Goal: Task Accomplishment & Management: Manage account settings

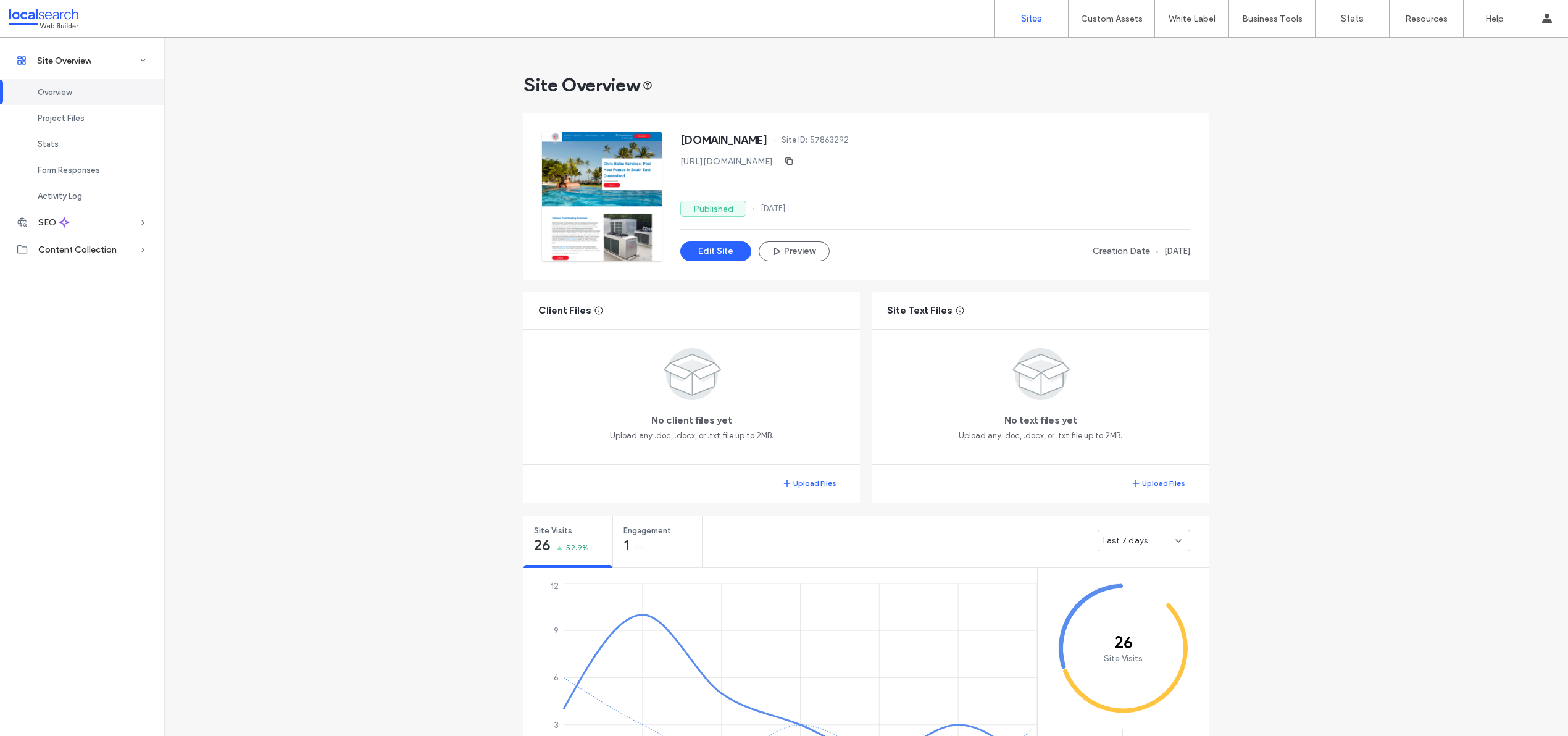
click at [1043, 23] on link "Sites" at bounding box center [1031, 19] width 73 height 37
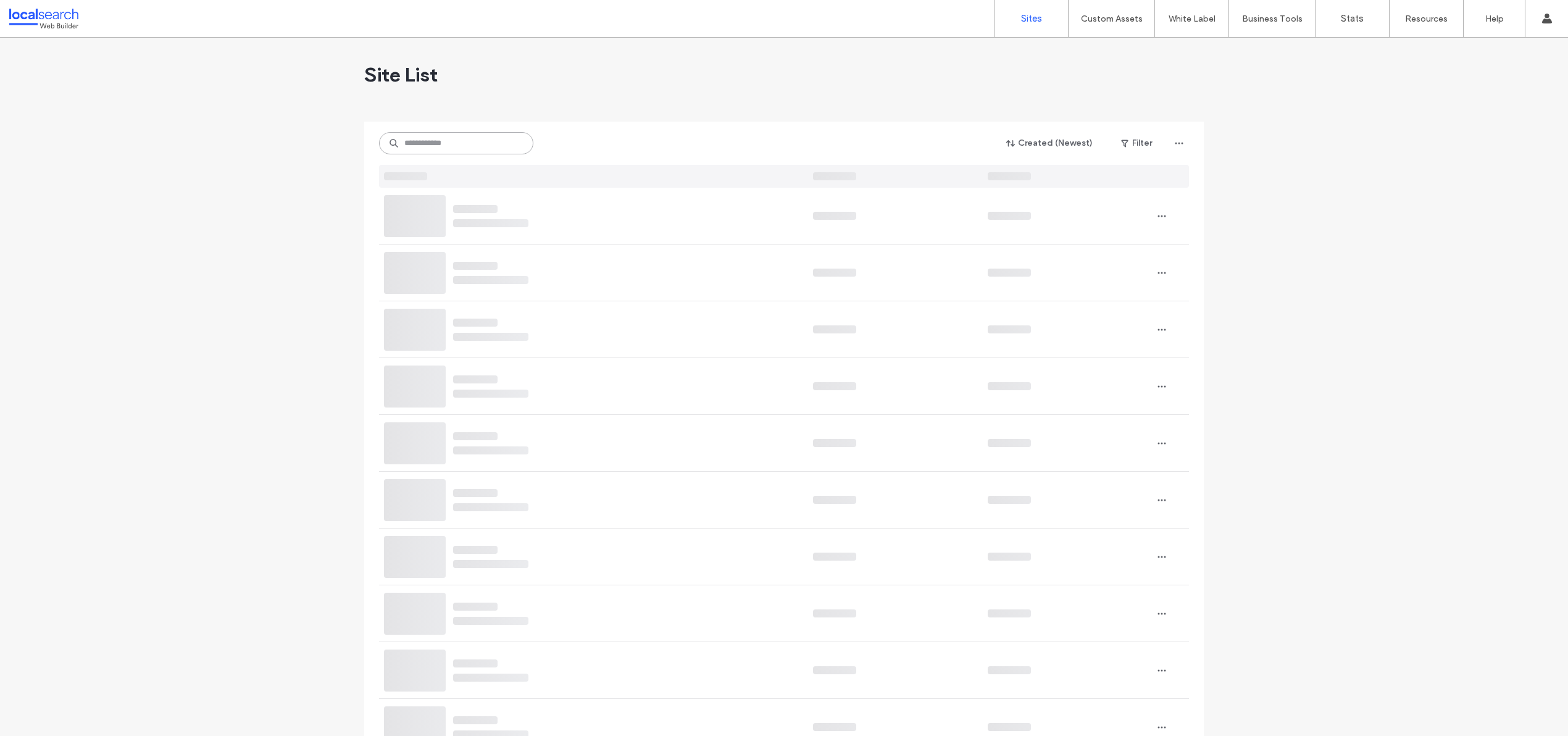
click at [459, 144] on input at bounding box center [456, 143] width 155 height 22
paste input "********"
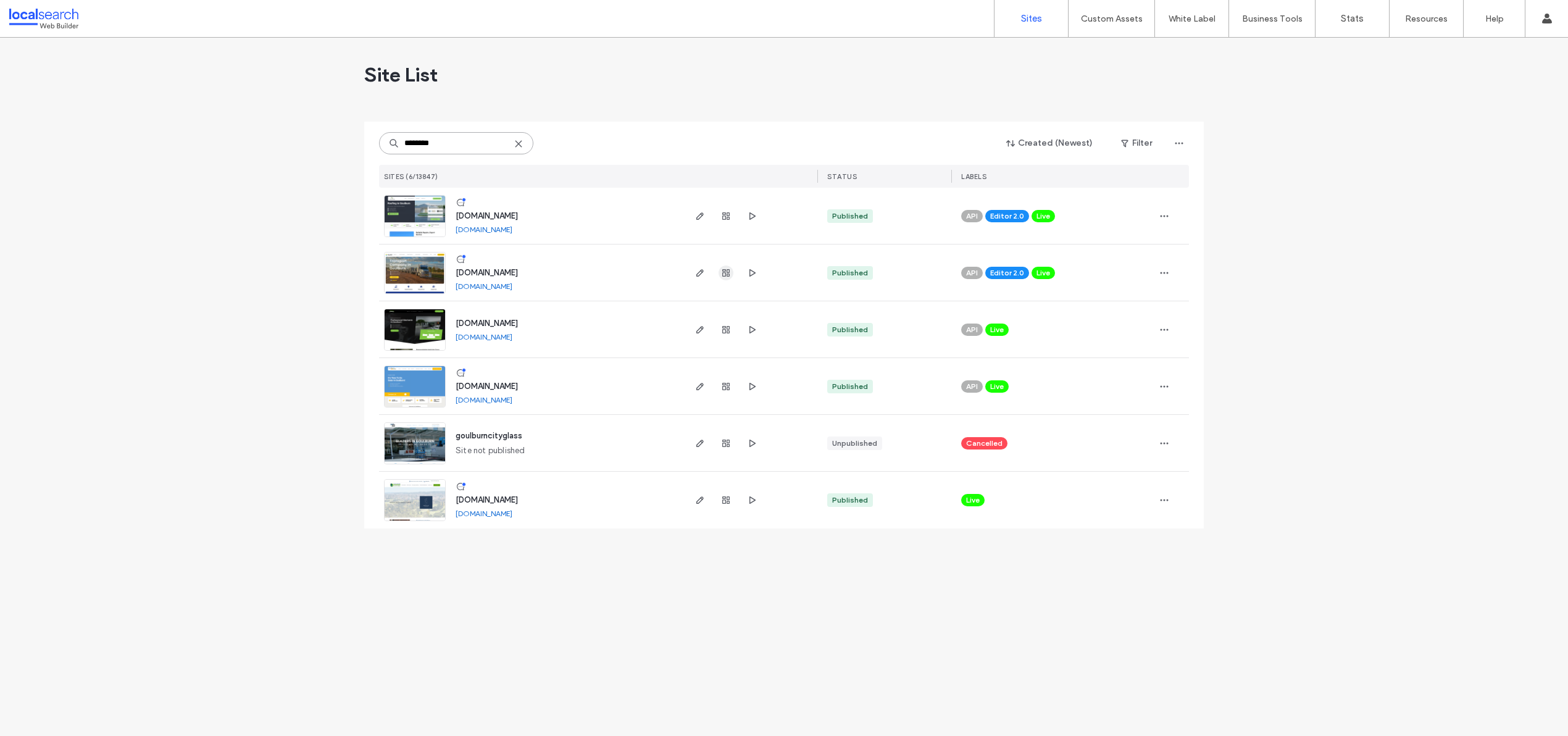
type input "********"
click at [726, 278] on span "button" at bounding box center [725, 273] width 14 height 14
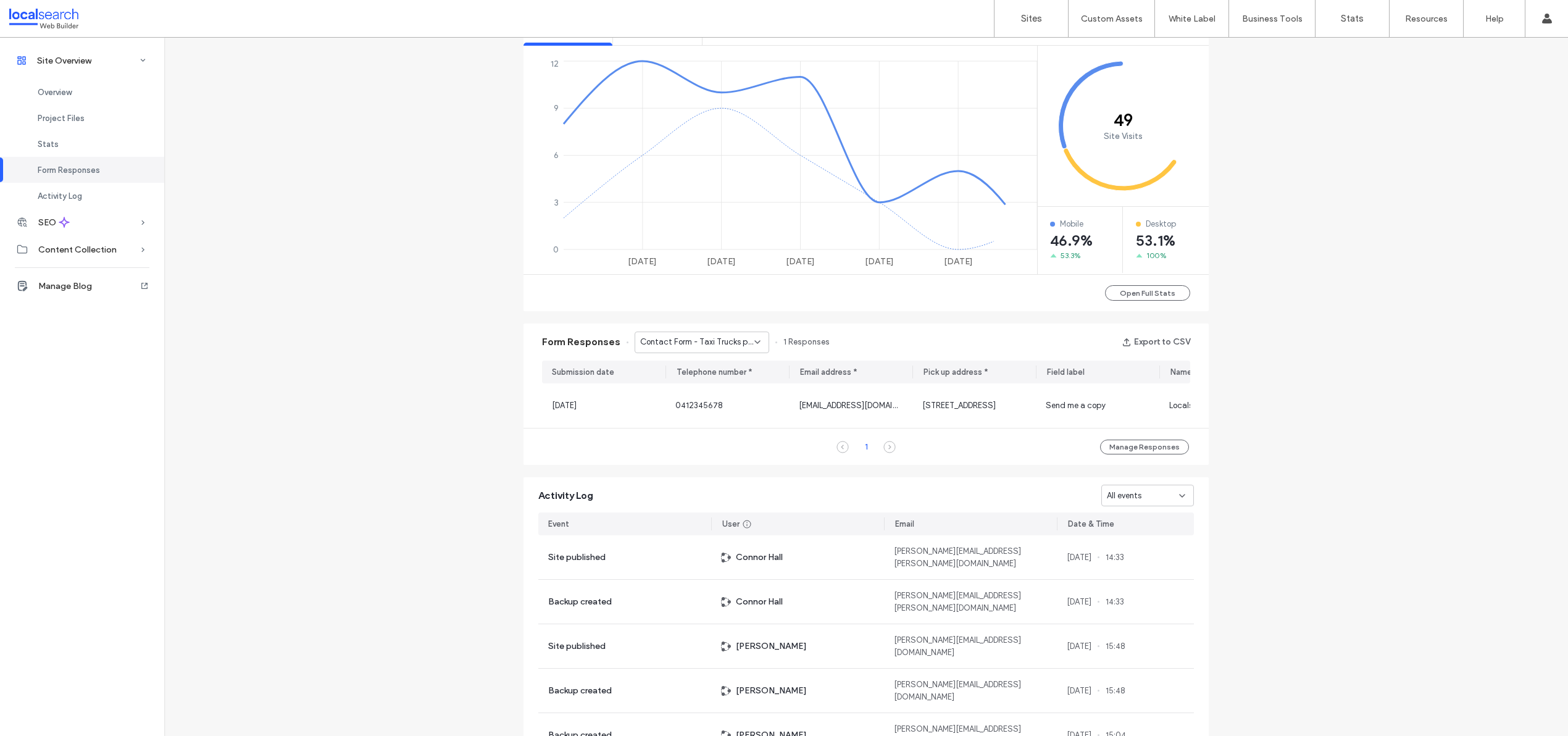
scroll to position [652, 0]
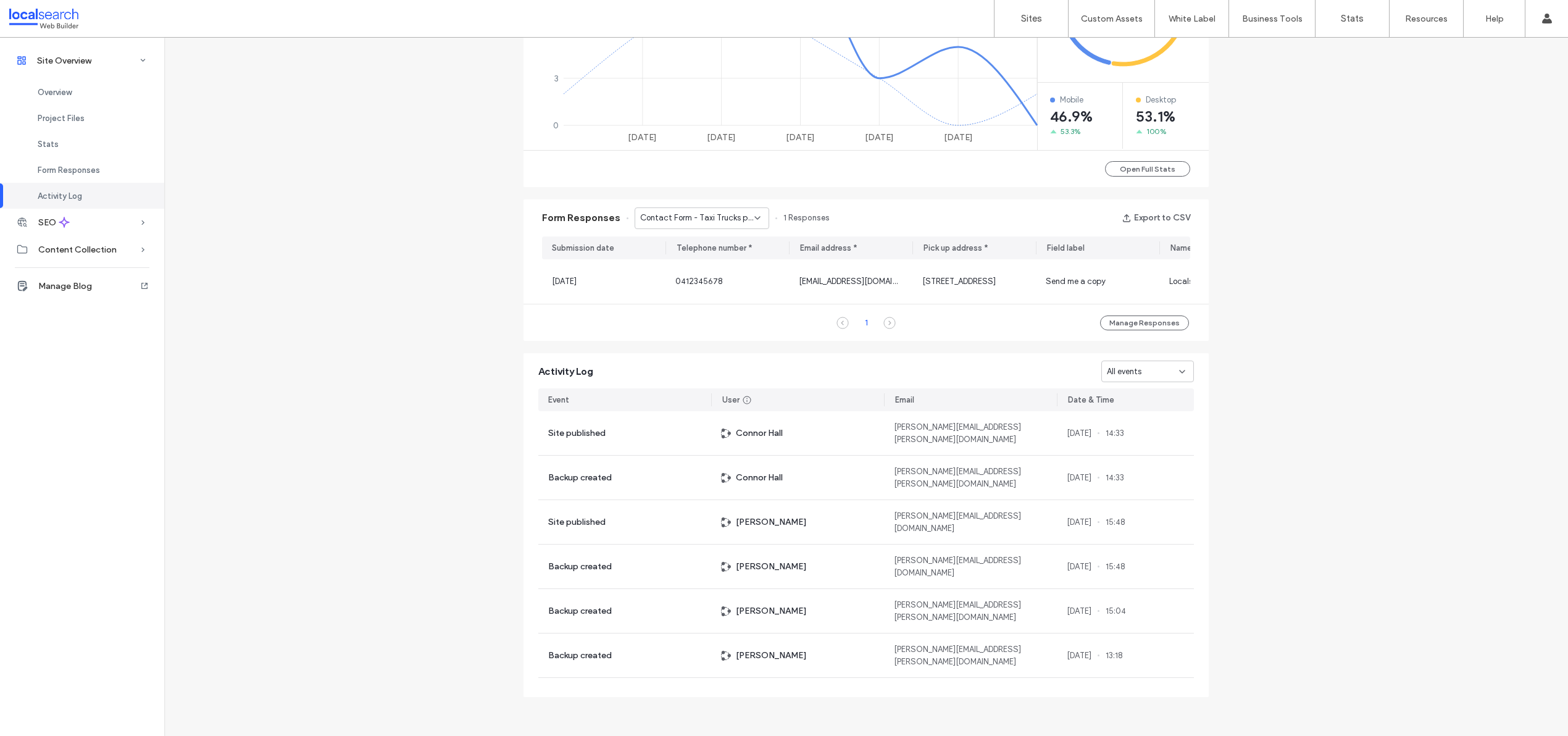
click at [721, 220] on div "Contact Form - Taxi Trucks page" at bounding box center [701, 218] width 135 height 21
drag, startPoint x: 721, startPoint y: 325, endPoint x: 729, endPoint y: 325, distance: 8.0
click at [721, 325] on span "Contact Form - Contact page" at bounding box center [690, 322] width 112 height 12
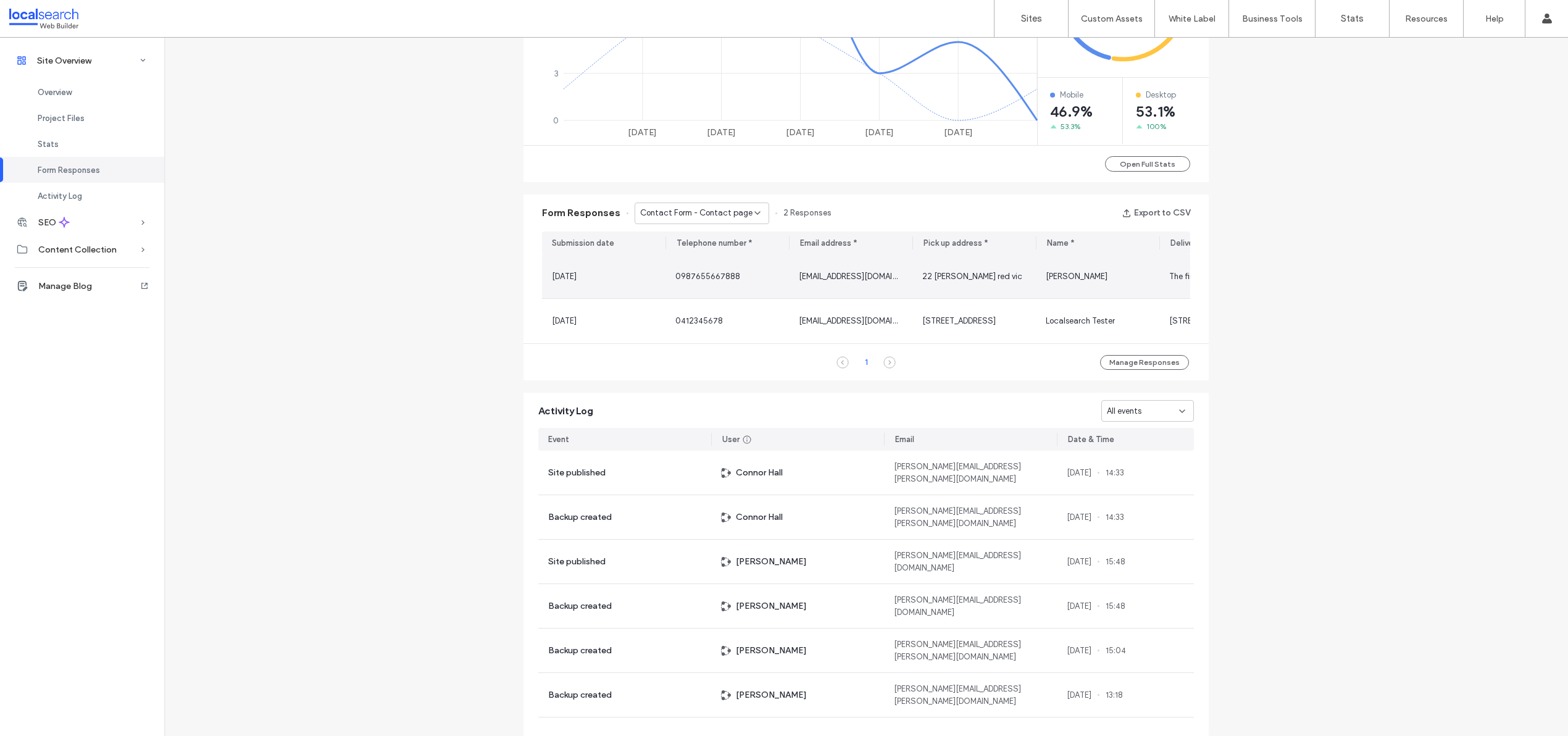
scroll to position [0, 1]
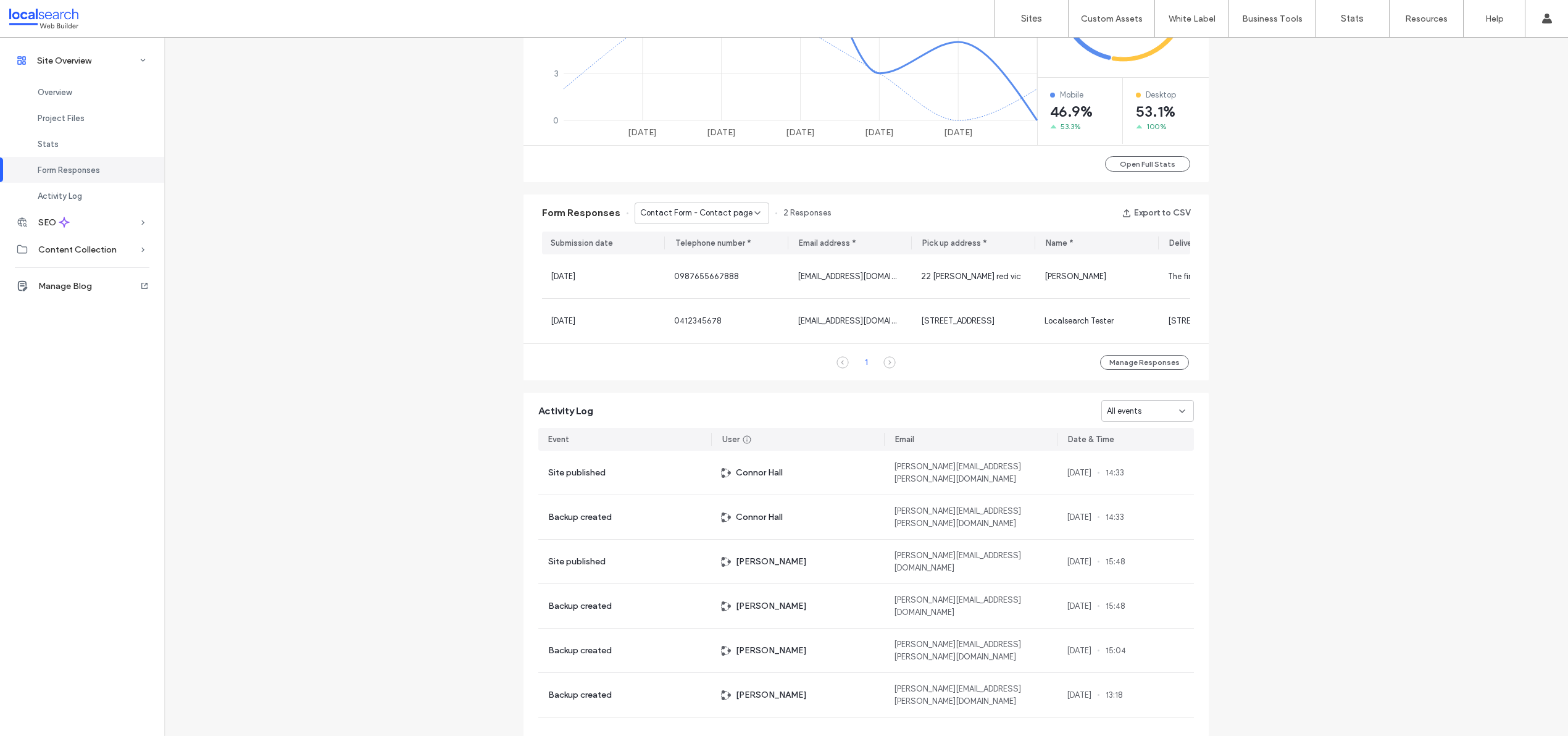
click at [690, 219] on span "Contact Form - Contact page" at bounding box center [696, 213] width 112 height 12
click at [696, 273] on span "Contact Form - Home page" at bounding box center [685, 279] width 101 height 12
click at [701, 219] on span "Contact Form - Home page" at bounding box center [691, 213] width 101 height 12
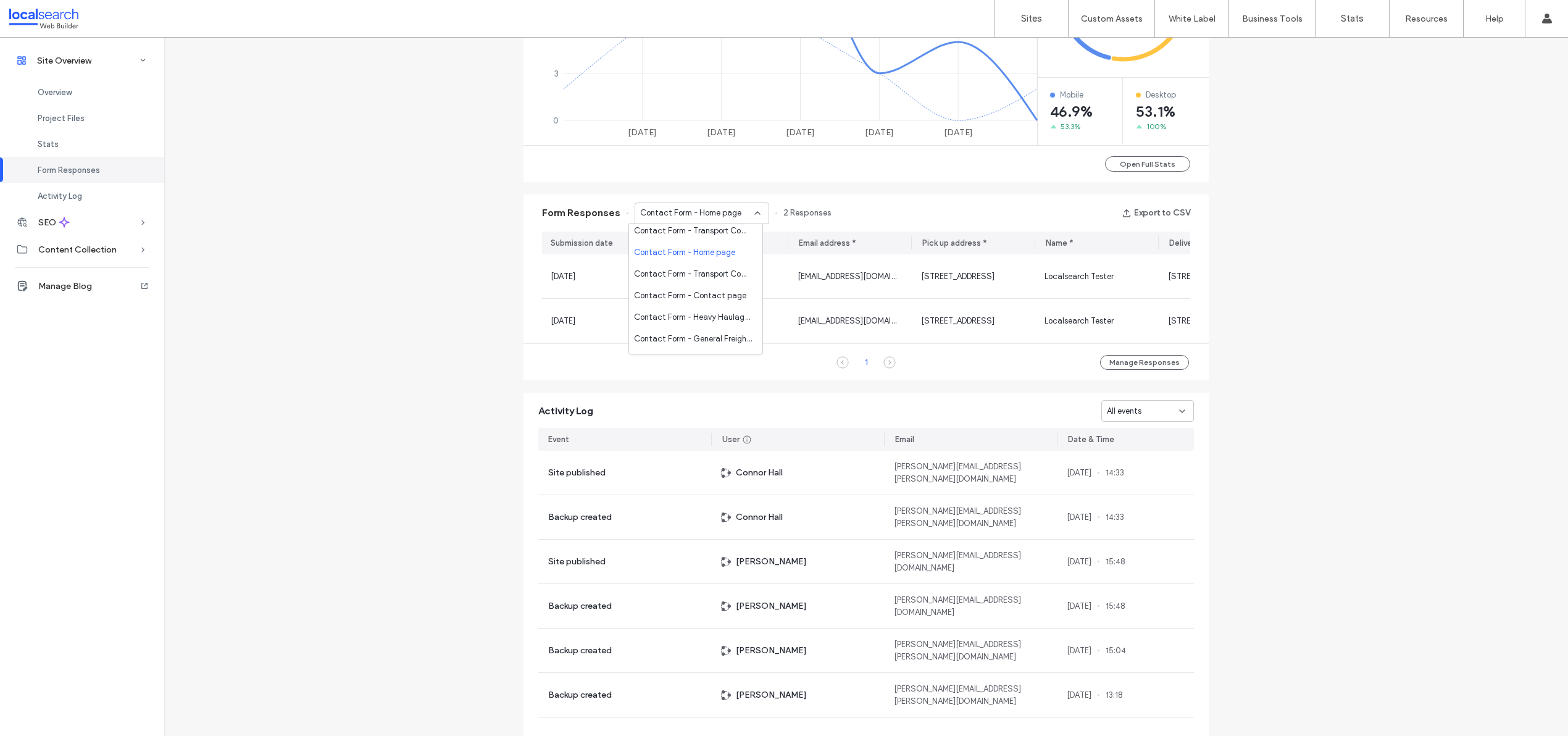
click at [691, 297] on span "Contact Form - Contact page" at bounding box center [690, 296] width 112 height 12
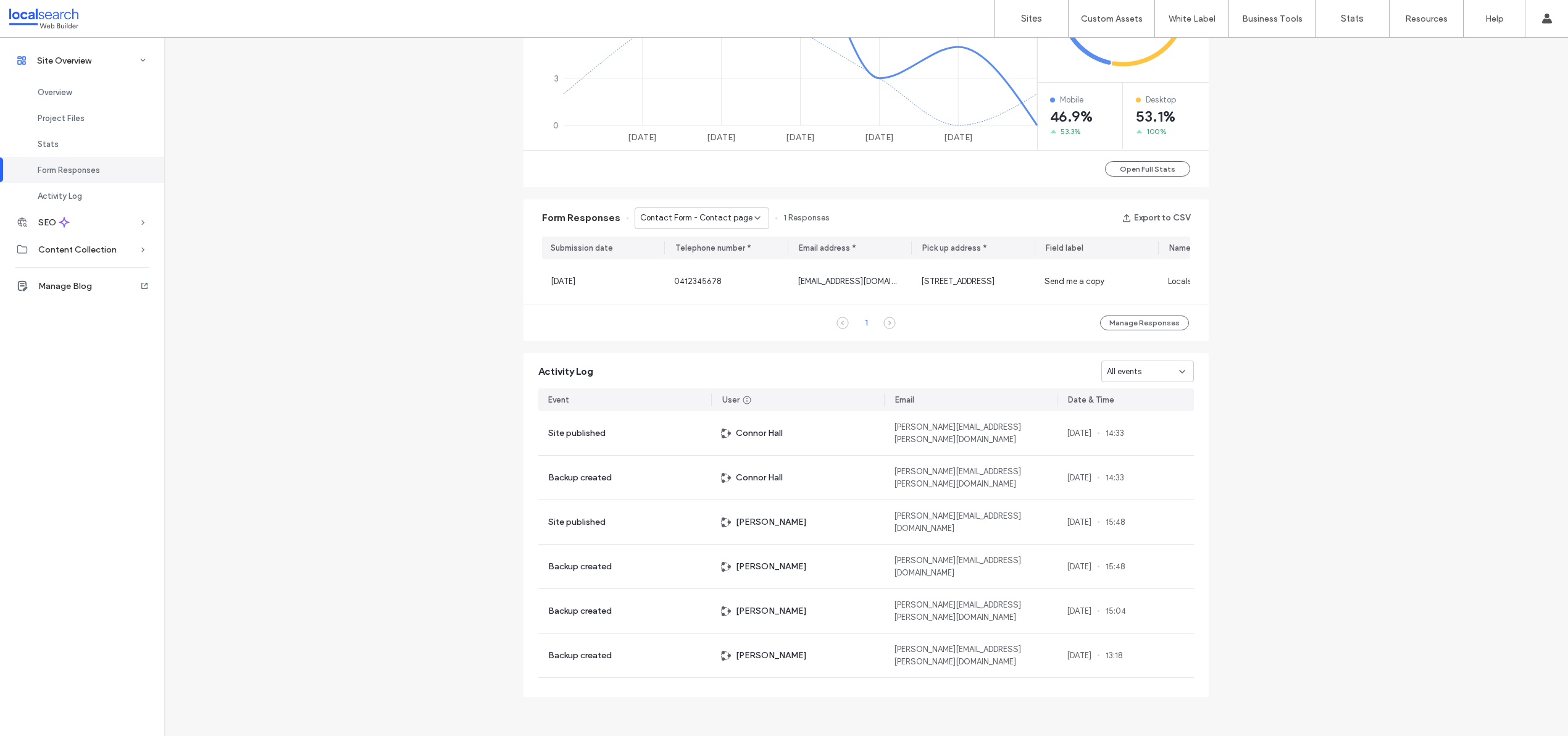
click at [694, 215] on span "Contact Form - Contact page" at bounding box center [696, 218] width 112 height 12
click at [694, 327] on div "Contact Form - Locations We Service page" at bounding box center [695, 336] width 133 height 21
click at [713, 212] on span "Contact Form - Locations We Service page" at bounding box center [697, 218] width 114 height 12
click at [709, 238] on span "Contact Form - Taxi Trucks page" at bounding box center [694, 235] width 119 height 12
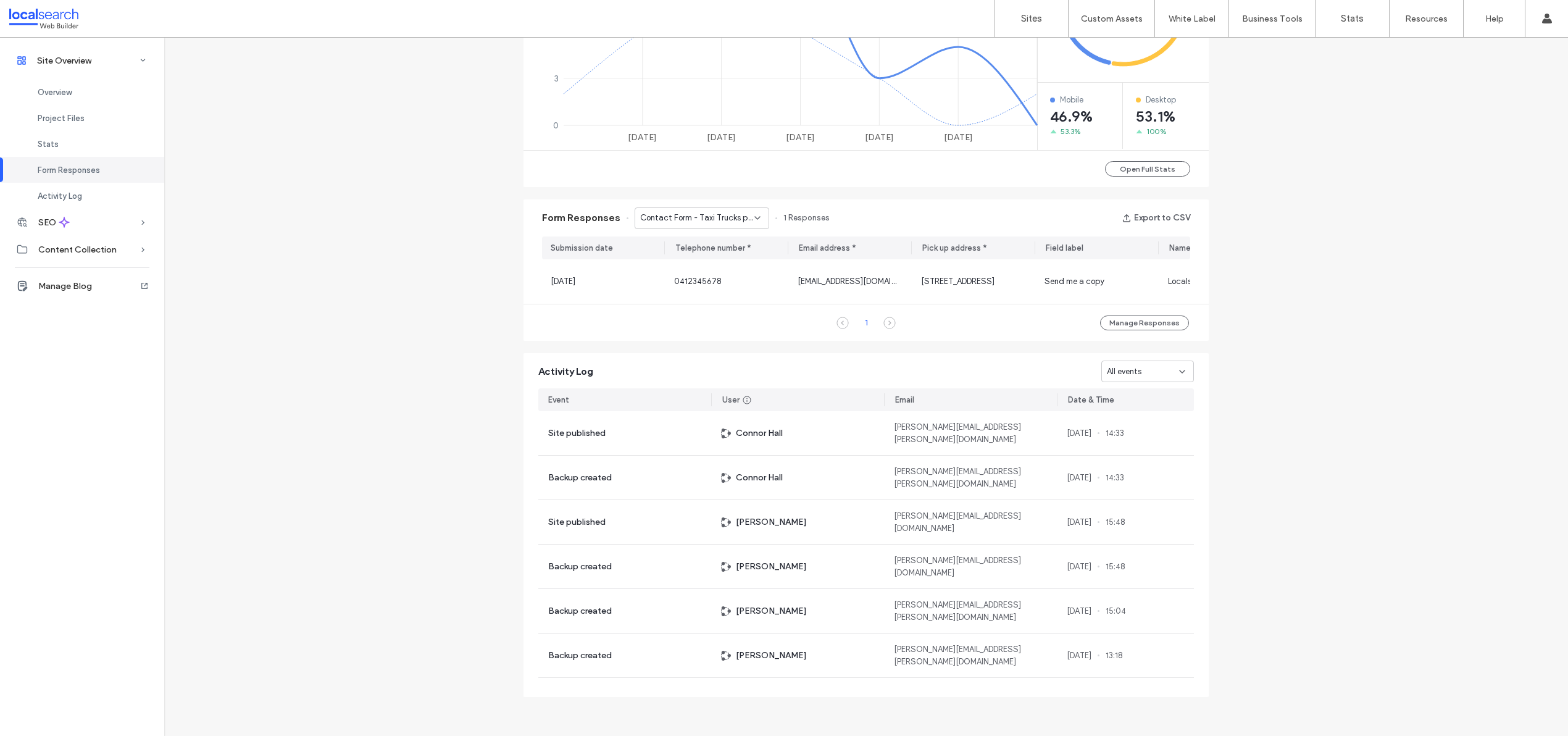
click at [711, 217] on span "Contact Form - Taxi Trucks page" at bounding box center [697, 218] width 114 height 12
click at [699, 258] on span "Contact Form - Safety Standards page" at bounding box center [694, 257] width 119 height 12
click at [705, 217] on span "Contact Form - Safety Standards page" at bounding box center [697, 218] width 114 height 12
click at [703, 282] on span "Contact Form - Machinery Transport Company [GEOGRAPHIC_DATA] page" at bounding box center [694, 278] width 119 height 12
click at [709, 216] on span "Contact Form - Machinery Transport Company [GEOGRAPHIC_DATA] page" at bounding box center [697, 218] width 114 height 12
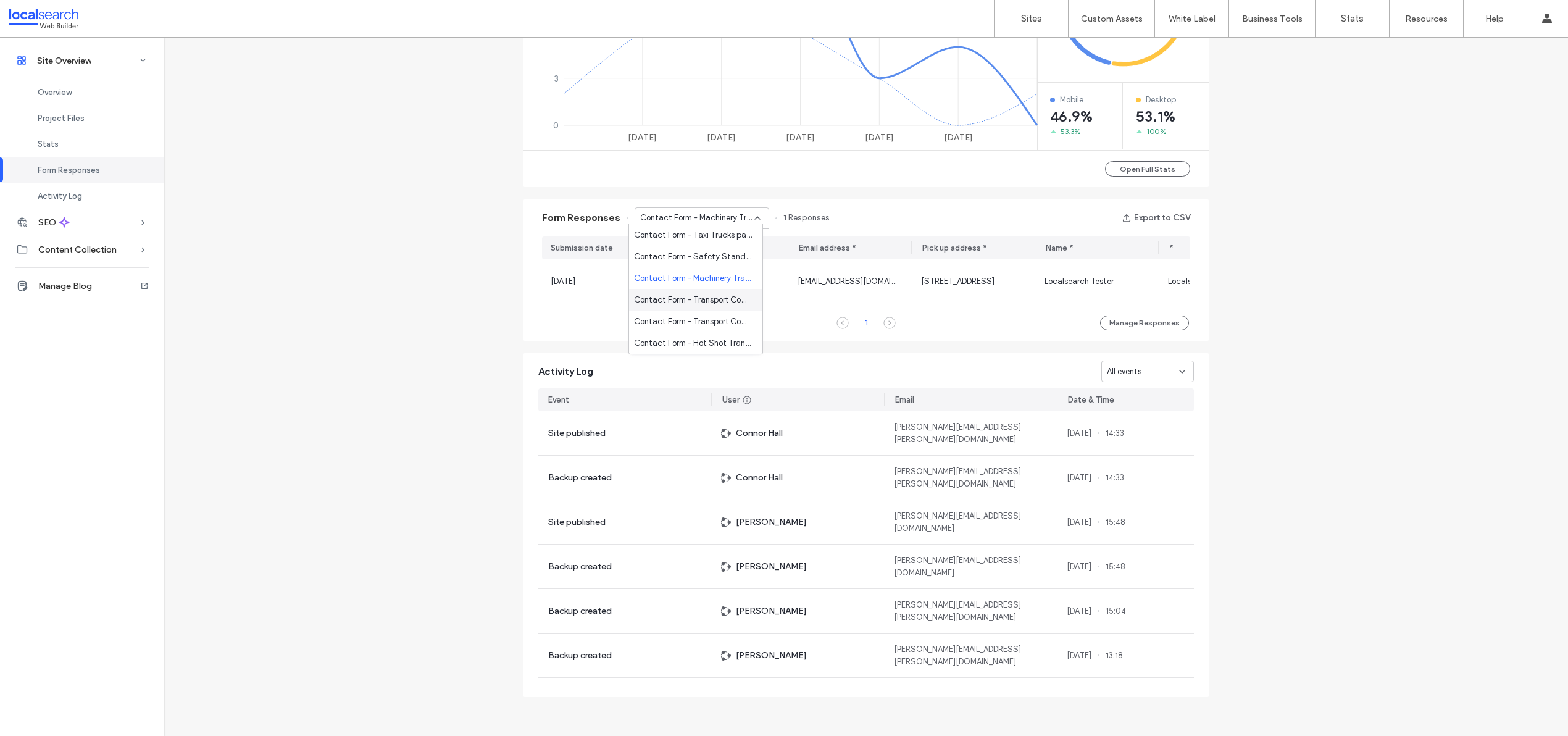
click at [706, 307] on div "Contact Form - Transport Company [GEOGRAPHIC_DATA] page" at bounding box center [695, 300] width 133 height 21
click at [704, 215] on span "Contact Form - Transport Company [GEOGRAPHIC_DATA] page" at bounding box center [697, 218] width 114 height 12
click at [703, 267] on span "Contact Form - Transport Company [GEOGRAPHIC_DATA] page" at bounding box center [694, 273] width 119 height 12
click at [700, 213] on span "Contact Form - Transport Company [GEOGRAPHIC_DATA] page" at bounding box center [697, 218] width 114 height 12
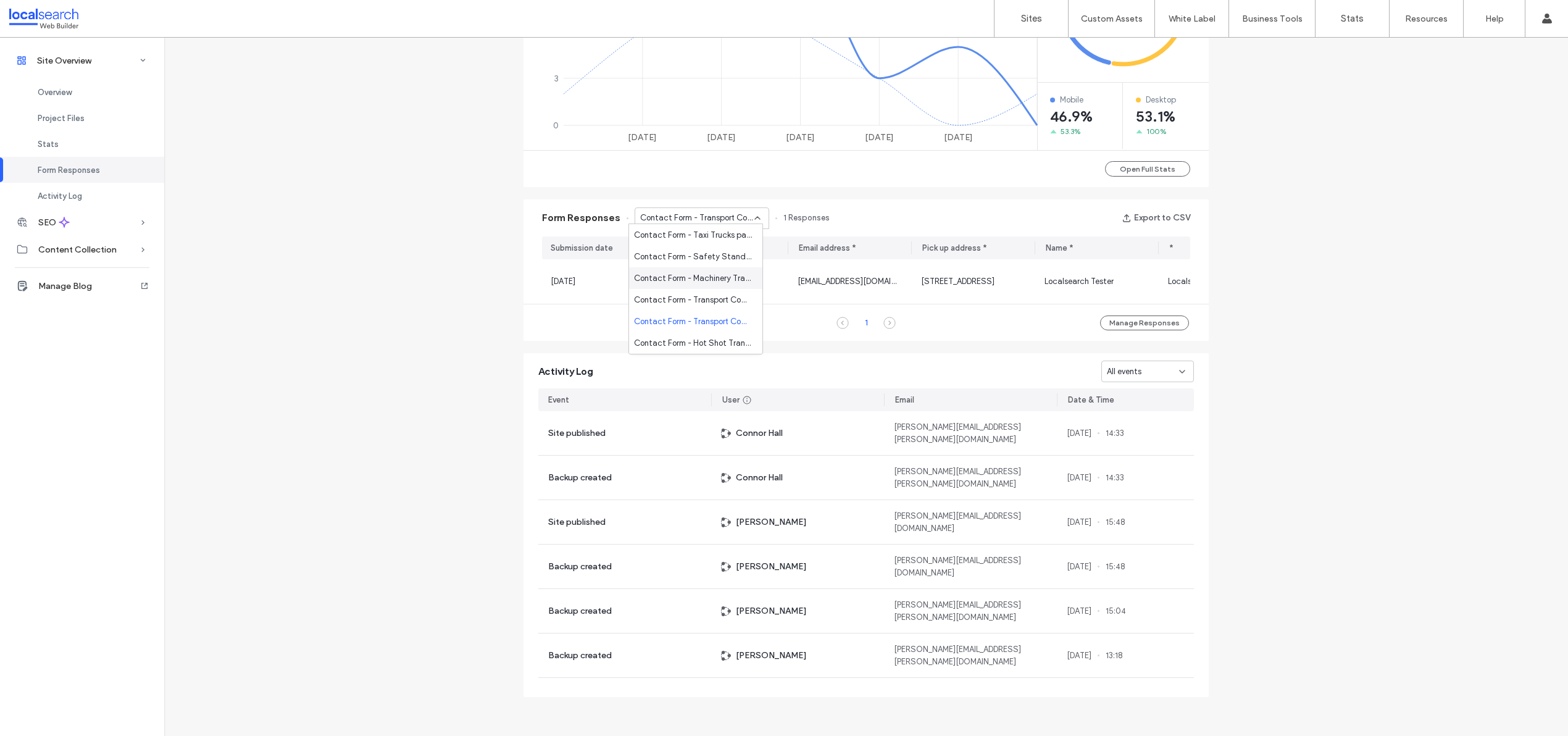
scroll to position [45, 0]
drag, startPoint x: 701, startPoint y: 294, endPoint x: 692, endPoint y: 266, distance: 29.4
click at [701, 294] on span "Contact Form - Hot Shot Transport page" at bounding box center [694, 298] width 119 height 12
click at [685, 212] on span "Contact Form - Hot Shot Transport page" at bounding box center [697, 218] width 114 height 12
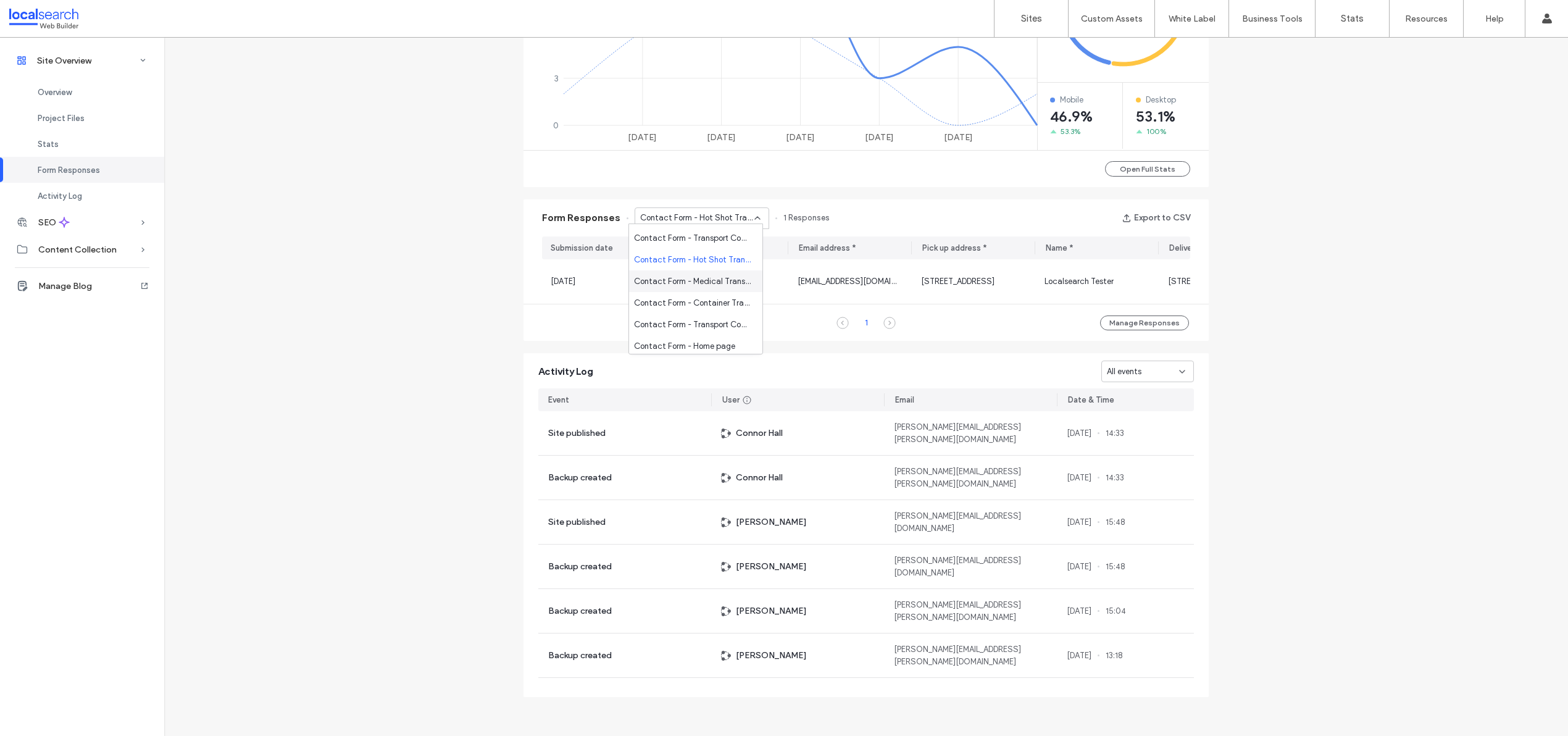
click at [697, 278] on span "Contact Form - Medical Transport page" at bounding box center [694, 282] width 119 height 12
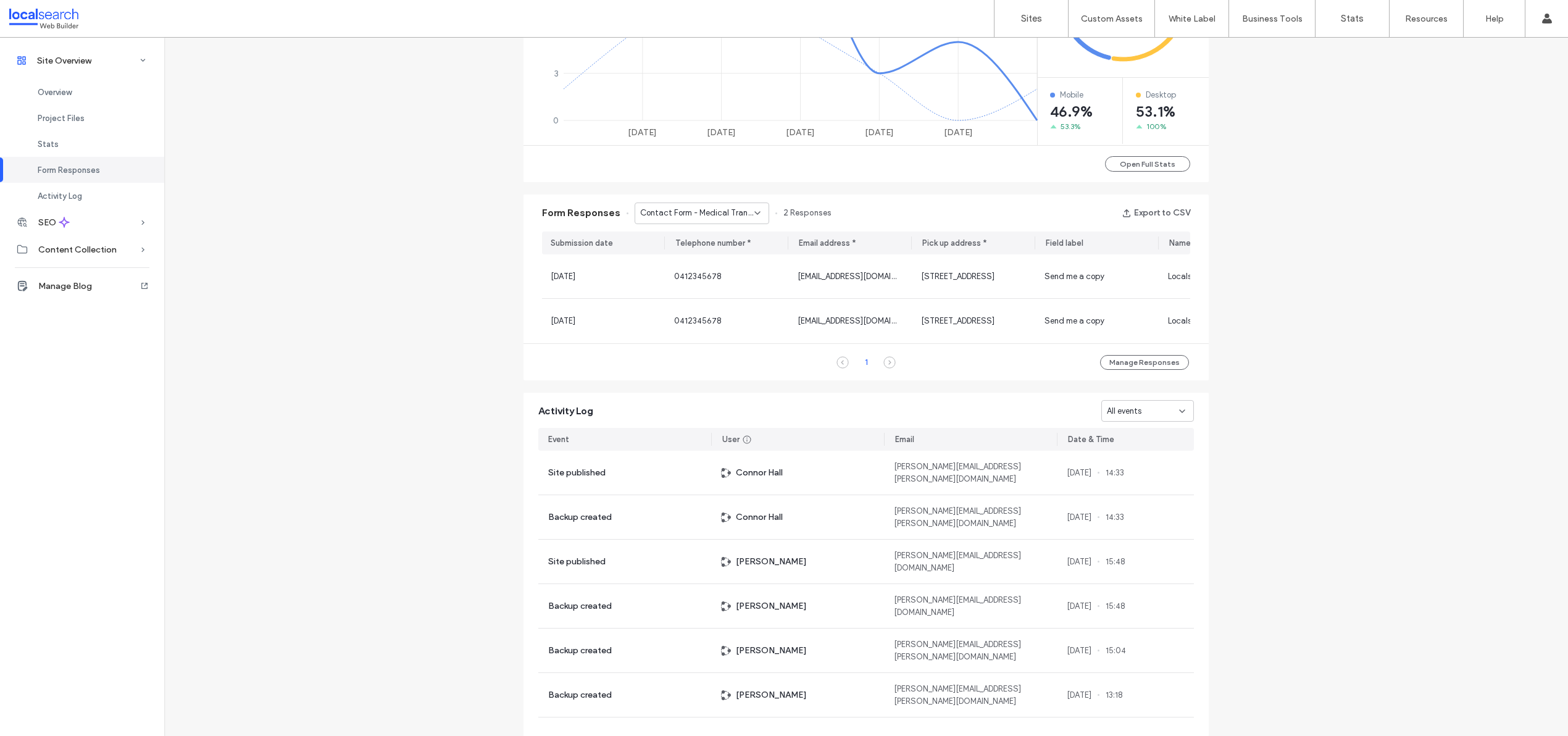
click at [697, 209] on span "Contact Form - Medical Transport page" at bounding box center [697, 213] width 114 height 12
click at [694, 256] on span "Contact Form - Container Transport page" at bounding box center [694, 262] width 119 height 12
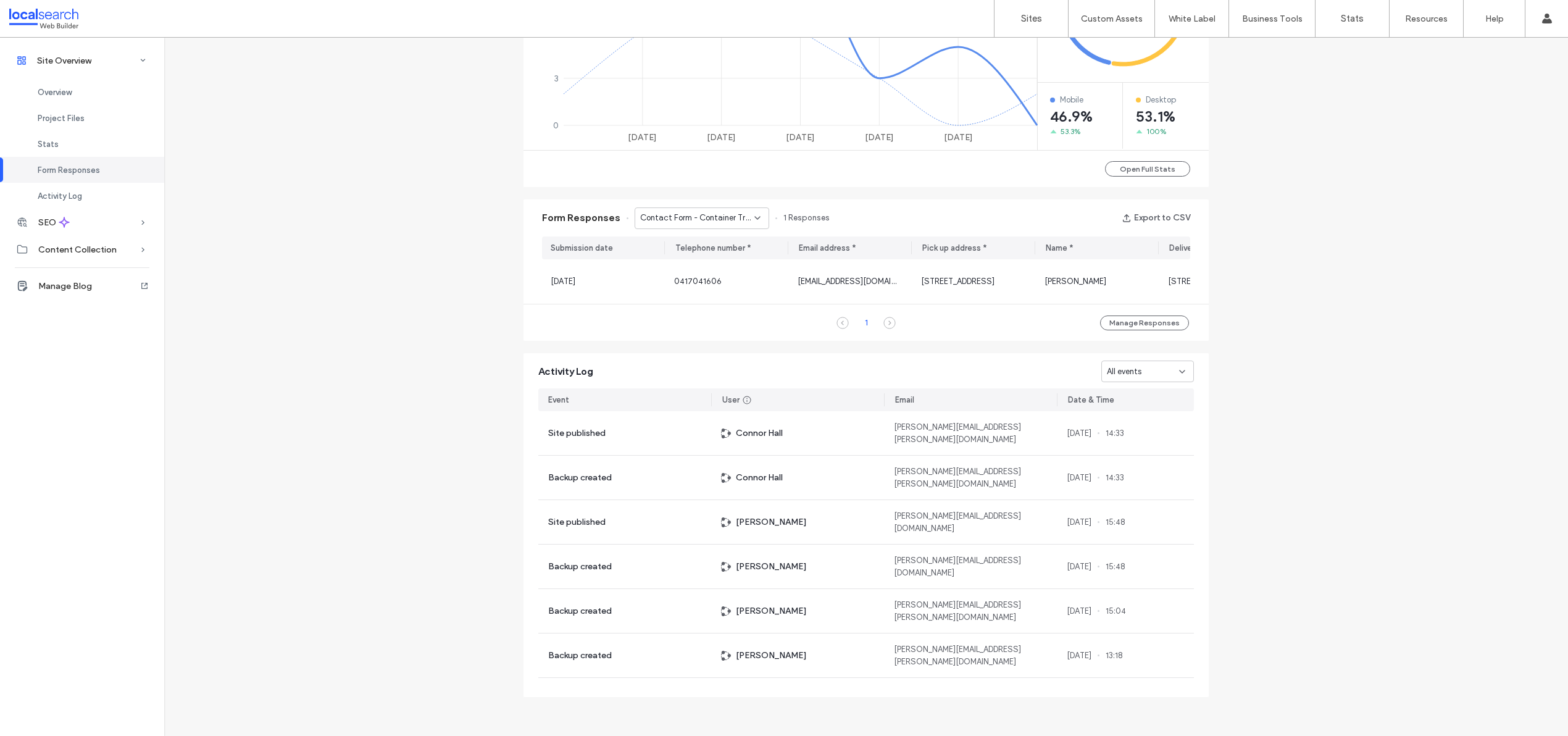
click at [694, 212] on span "Contact Form - Container Transport page" at bounding box center [697, 218] width 114 height 12
click at [683, 267] on span "Contact Form - Transport Company [GEOGRAPHIC_DATA] page" at bounding box center [694, 267] width 119 height 12
click at [692, 220] on div "Contact Form - Transport Company [GEOGRAPHIC_DATA] page" at bounding box center [701, 218] width 135 height 21
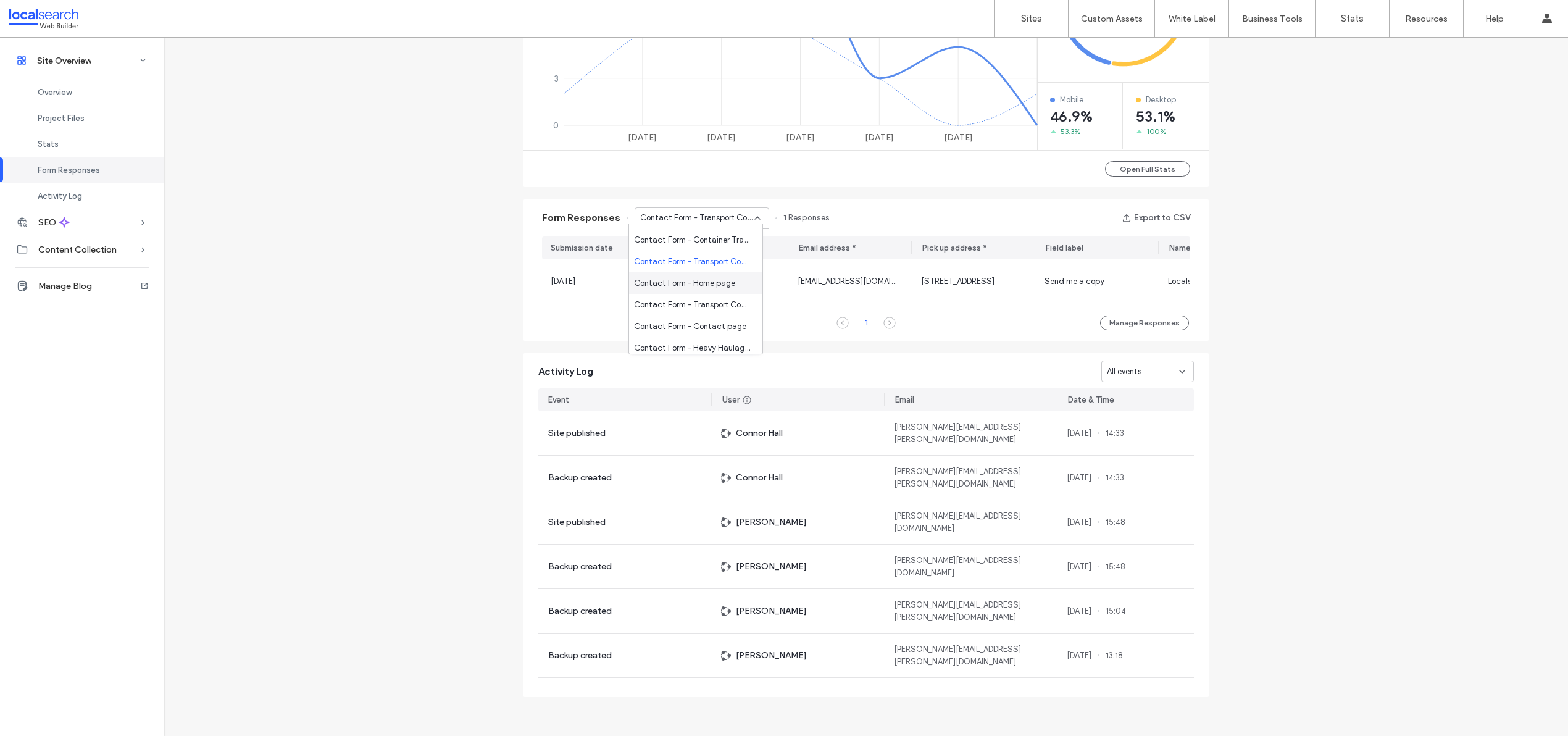
click at [687, 284] on span "Contact Form - Home page" at bounding box center [685, 284] width 101 height 12
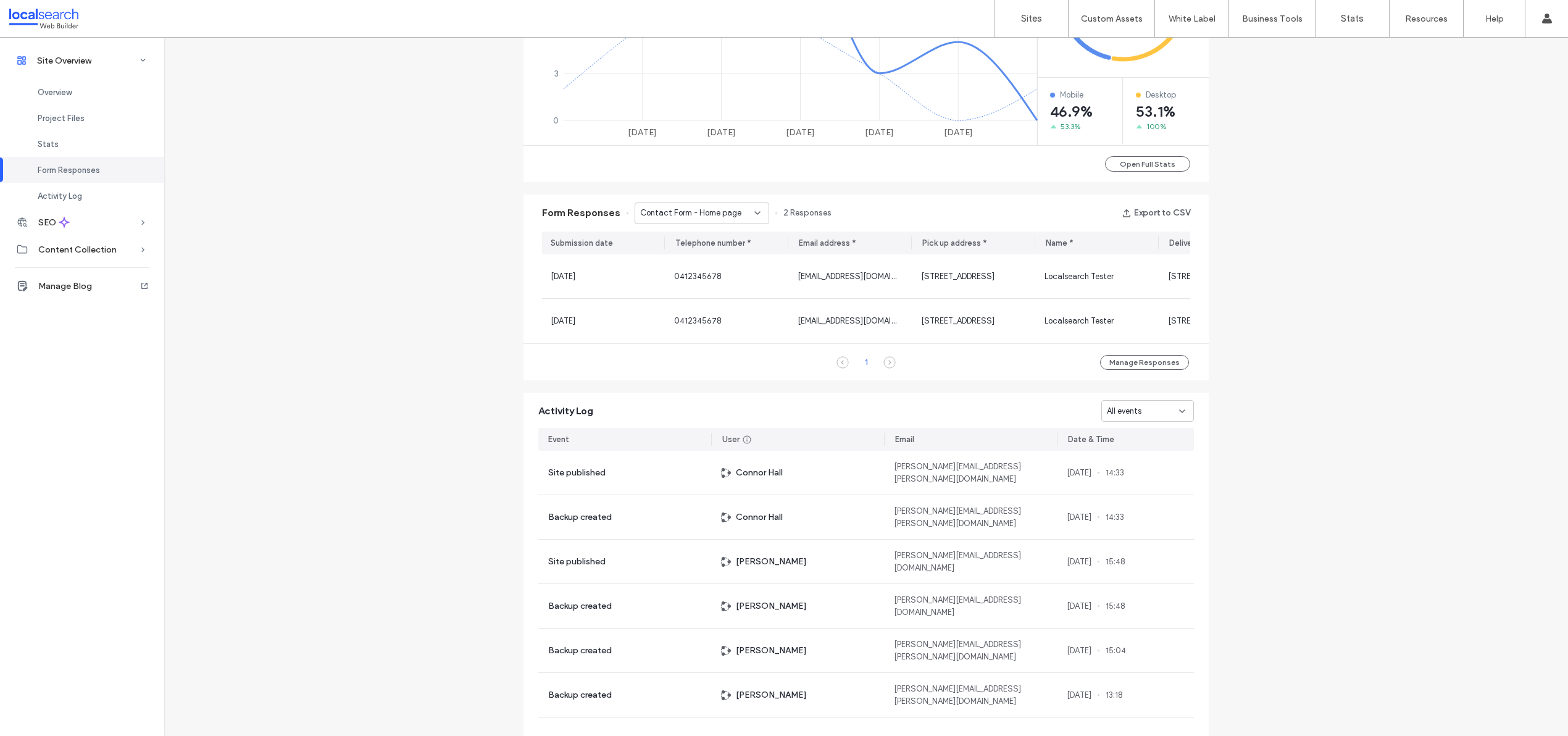
click at [688, 215] on span "Contact Form - Home page" at bounding box center [691, 213] width 101 height 12
click at [689, 269] on span "Contact Form - Transport Company [GEOGRAPHIC_DATA] page" at bounding box center [694, 268] width 119 height 12
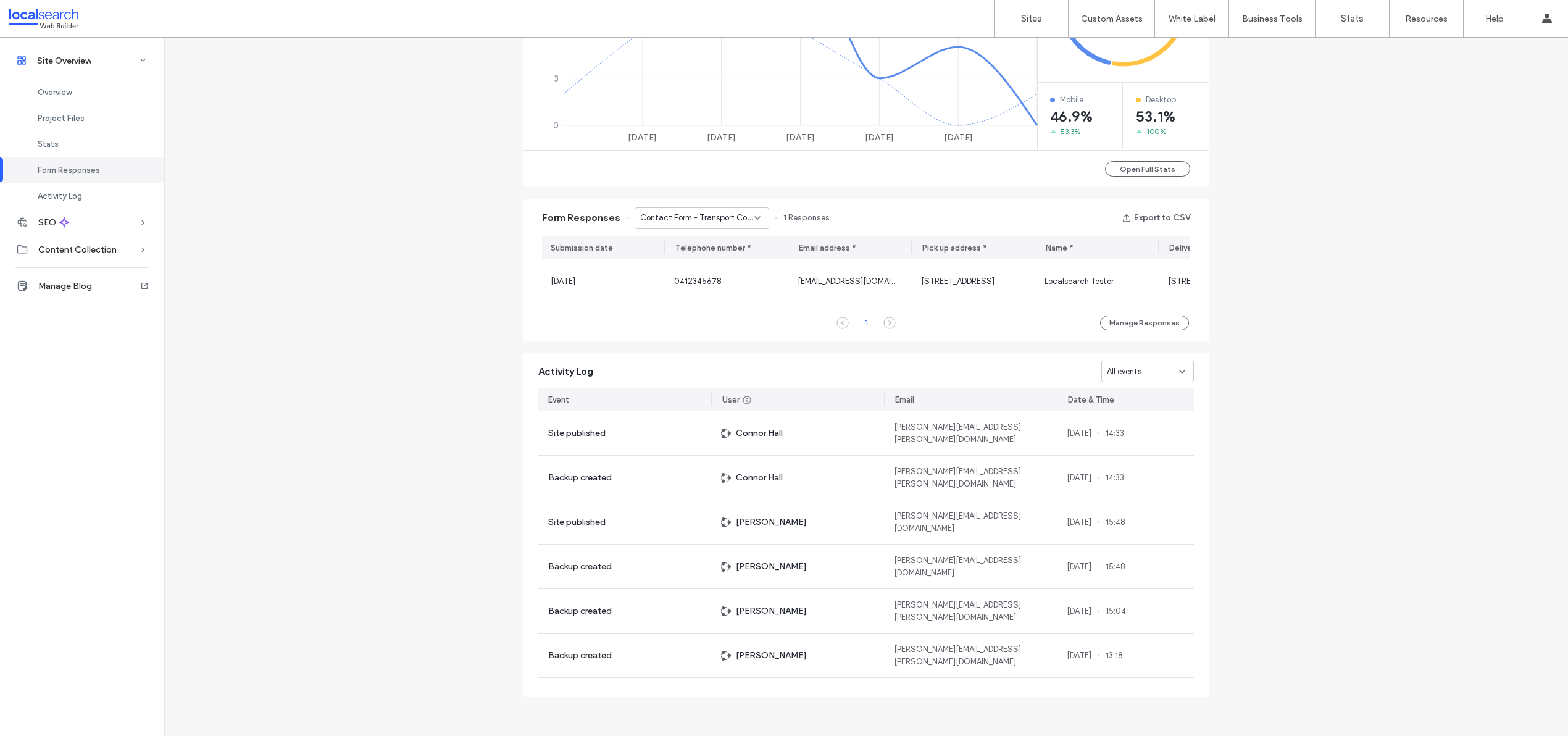
click at [693, 217] on span "Contact Form - Transport Company [GEOGRAPHIC_DATA] page" at bounding box center [697, 218] width 114 height 12
click at [689, 289] on div "Contact Form - Contact page" at bounding box center [695, 300] width 133 height 21
click at [691, 215] on span "Contact Form - Contact page" at bounding box center [696, 218] width 112 height 12
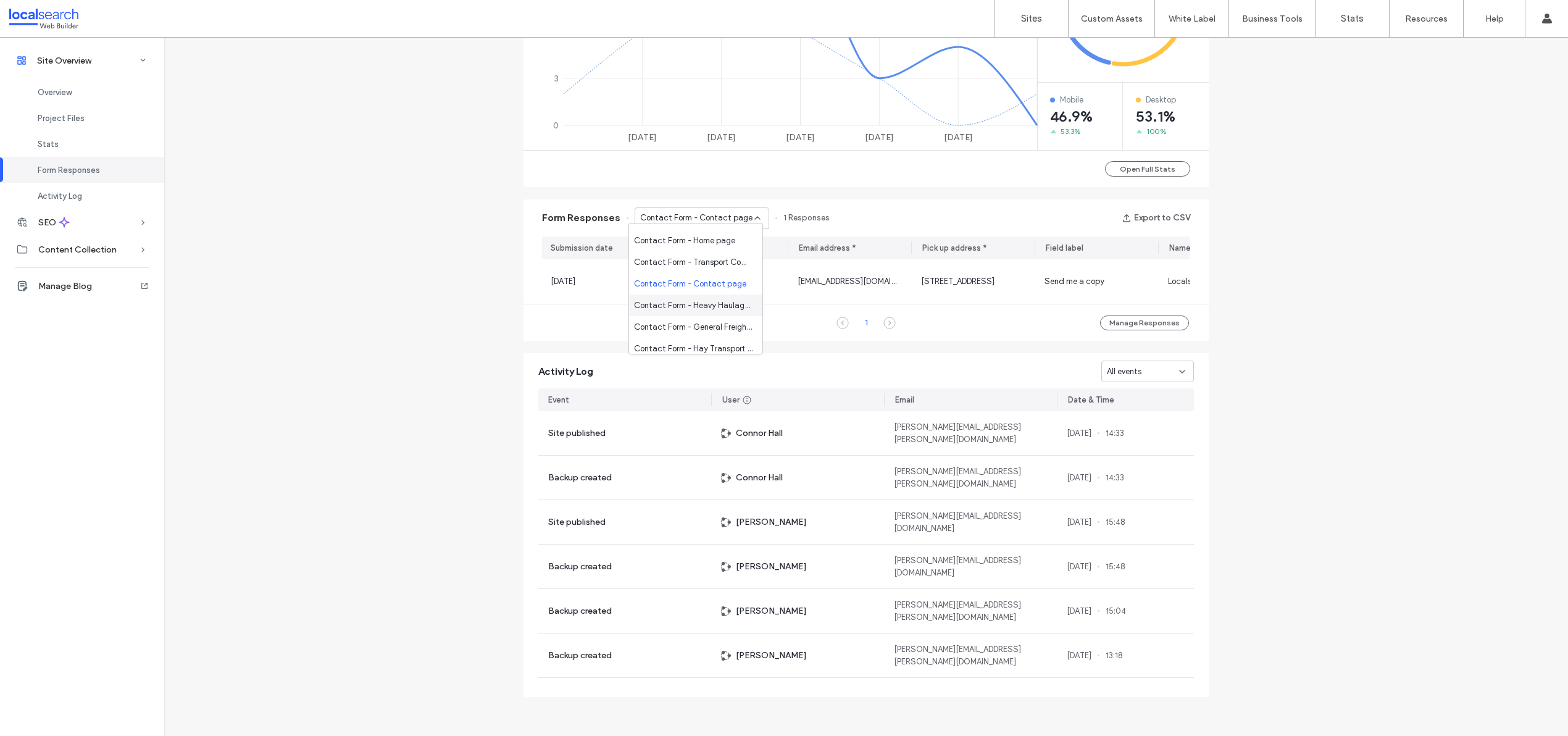
click at [687, 309] on span "Contact Form - Heavy Haulage page" at bounding box center [694, 306] width 119 height 12
click at [699, 218] on span "Contact Form - Heavy Haulage page" at bounding box center [697, 218] width 114 height 12
click at [699, 308] on span "Contact Form - General Freight page" at bounding box center [694, 307] width 119 height 12
click at [703, 225] on div "Form Responses Contact Form - General Freight page 1 Responses Export to CSV" at bounding box center [865, 218] width 685 height 37
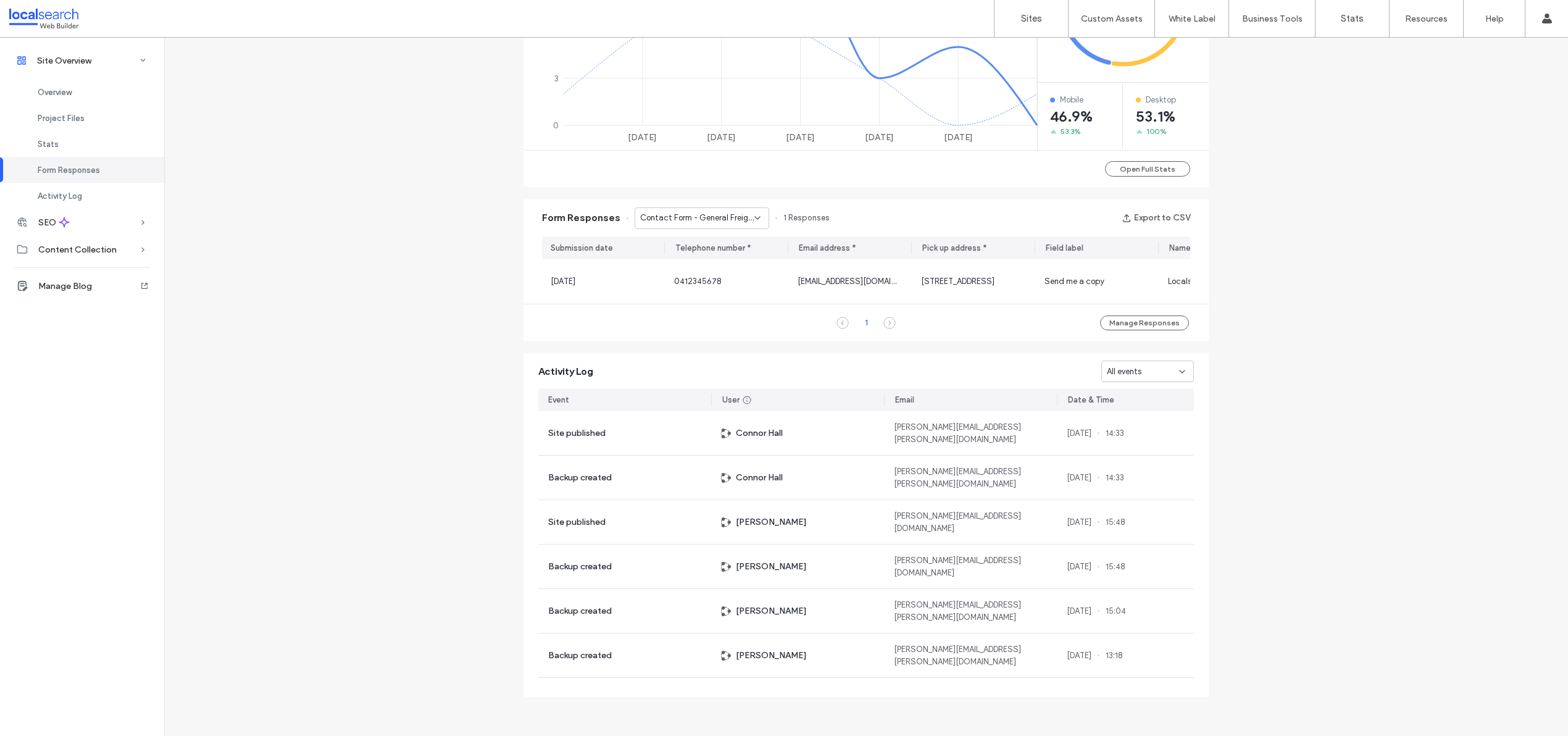
click at [706, 220] on div "Contact Form - General Freight page" at bounding box center [701, 218] width 135 height 21
click at [709, 312] on div "Contact Form - Hay Transport page" at bounding box center [695, 306] width 133 height 21
click at [727, 212] on span "Contact Form - Hay Transport page" at bounding box center [697, 218] width 114 height 12
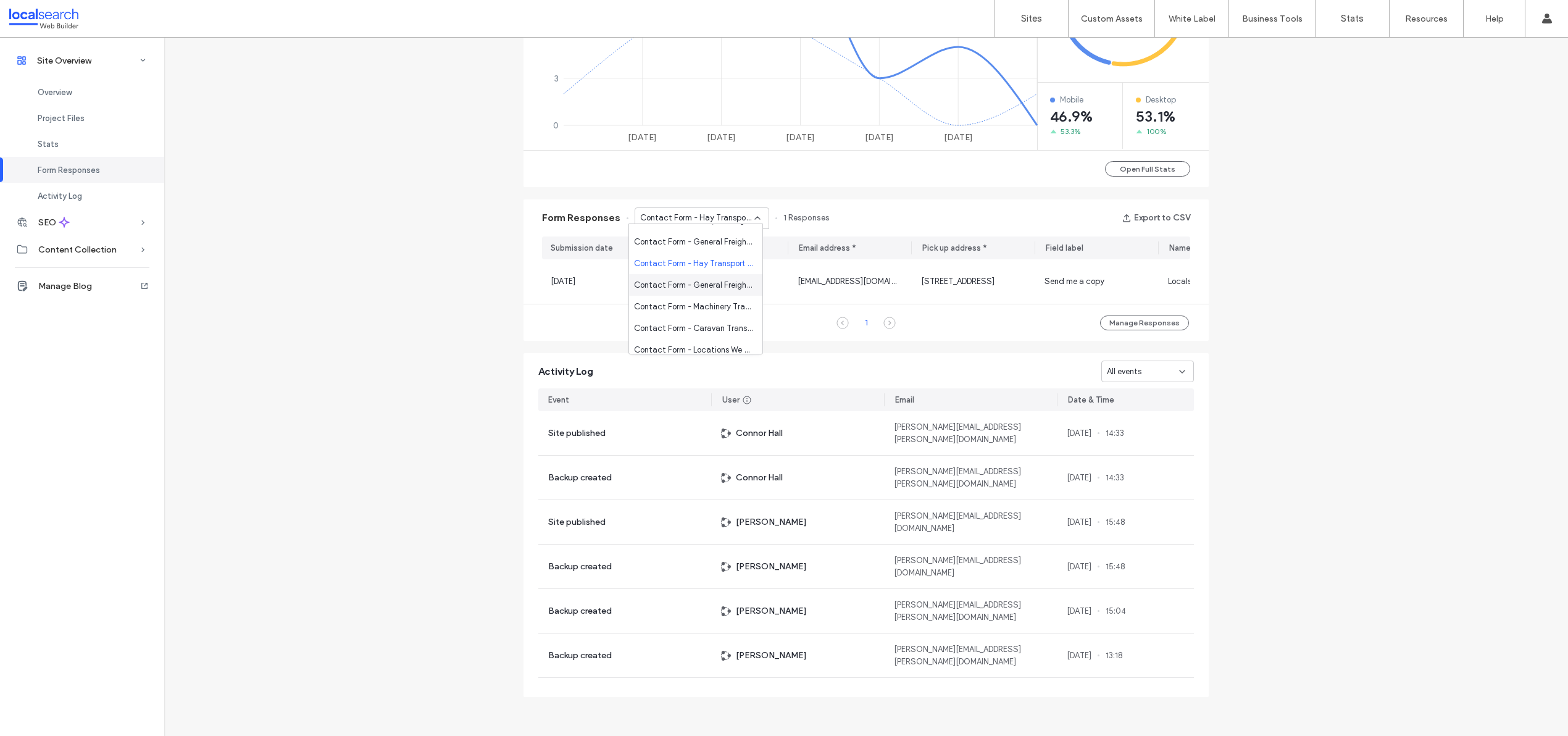
click at [709, 286] on span "Contact Form - General Freight Company [GEOGRAPHIC_DATA] page" at bounding box center [694, 285] width 119 height 12
click at [719, 220] on div "Contact Form - General Freight Company [GEOGRAPHIC_DATA] page" at bounding box center [701, 218] width 135 height 21
click at [694, 277] on span "Contact Form - Machinery Transport Company [GEOGRAPHIC_DATA] page" at bounding box center [694, 277] width 119 height 12
click at [695, 220] on div "Contact Form - Machinery Transport Company [GEOGRAPHIC_DATA] page" at bounding box center [701, 218] width 135 height 21
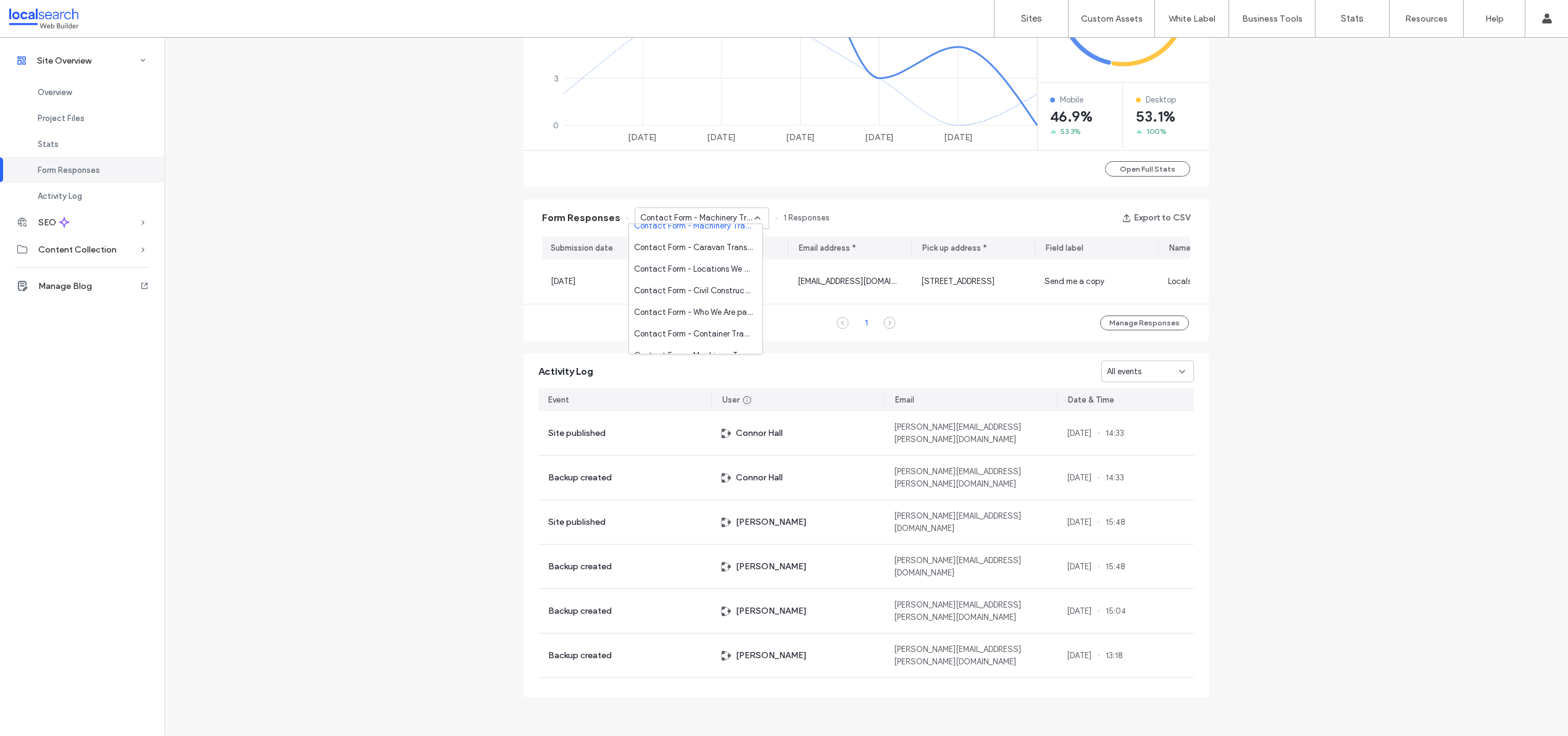
scroll to position [356, 0]
click at [679, 249] on span "Contact Form - Caravan Transport page" at bounding box center [694, 247] width 119 height 12
click at [689, 212] on span "Contact Form - Caravan Transport page" at bounding box center [697, 218] width 114 height 12
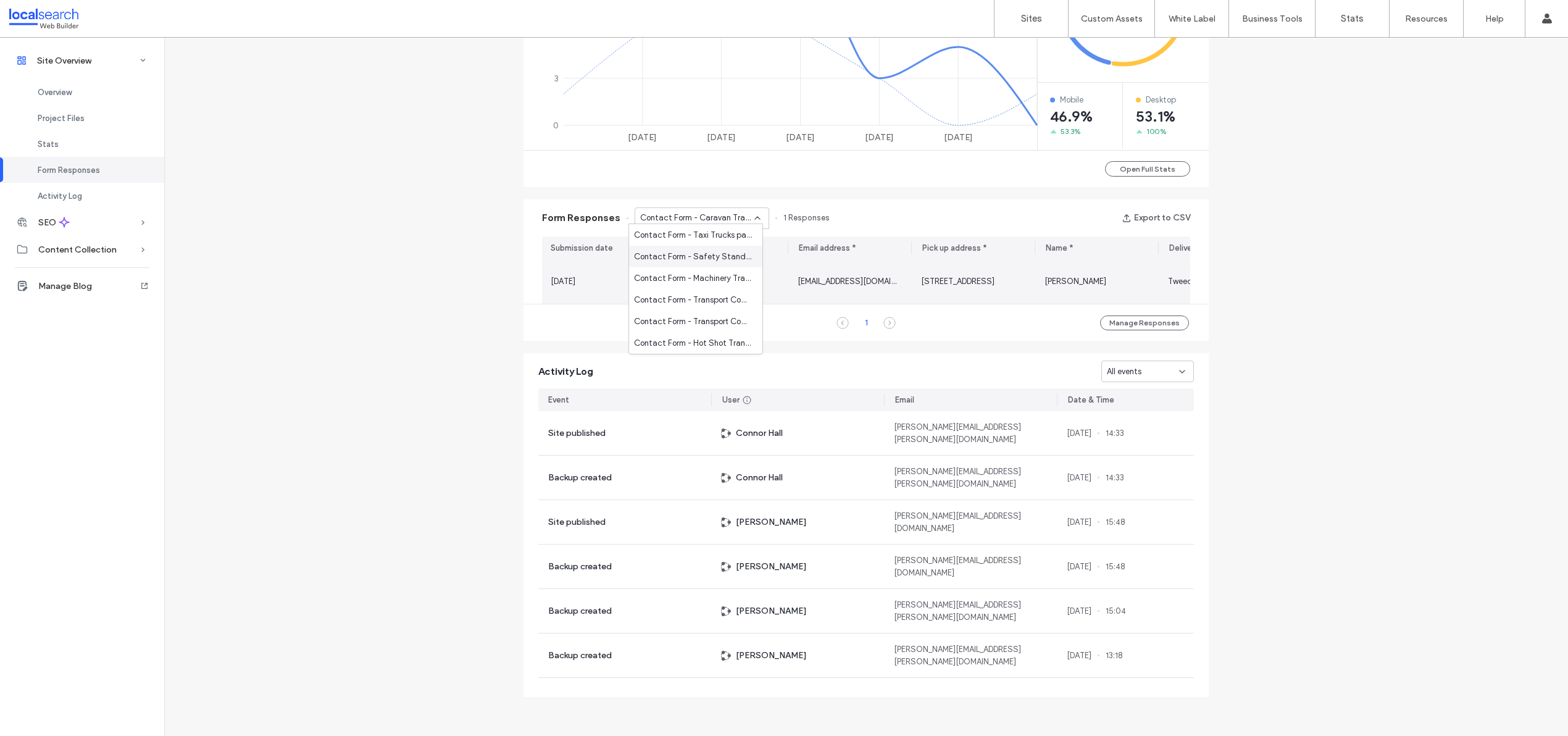
click at [962, 288] on div "[STREET_ADDRESS]" at bounding box center [972, 282] width 124 height 44
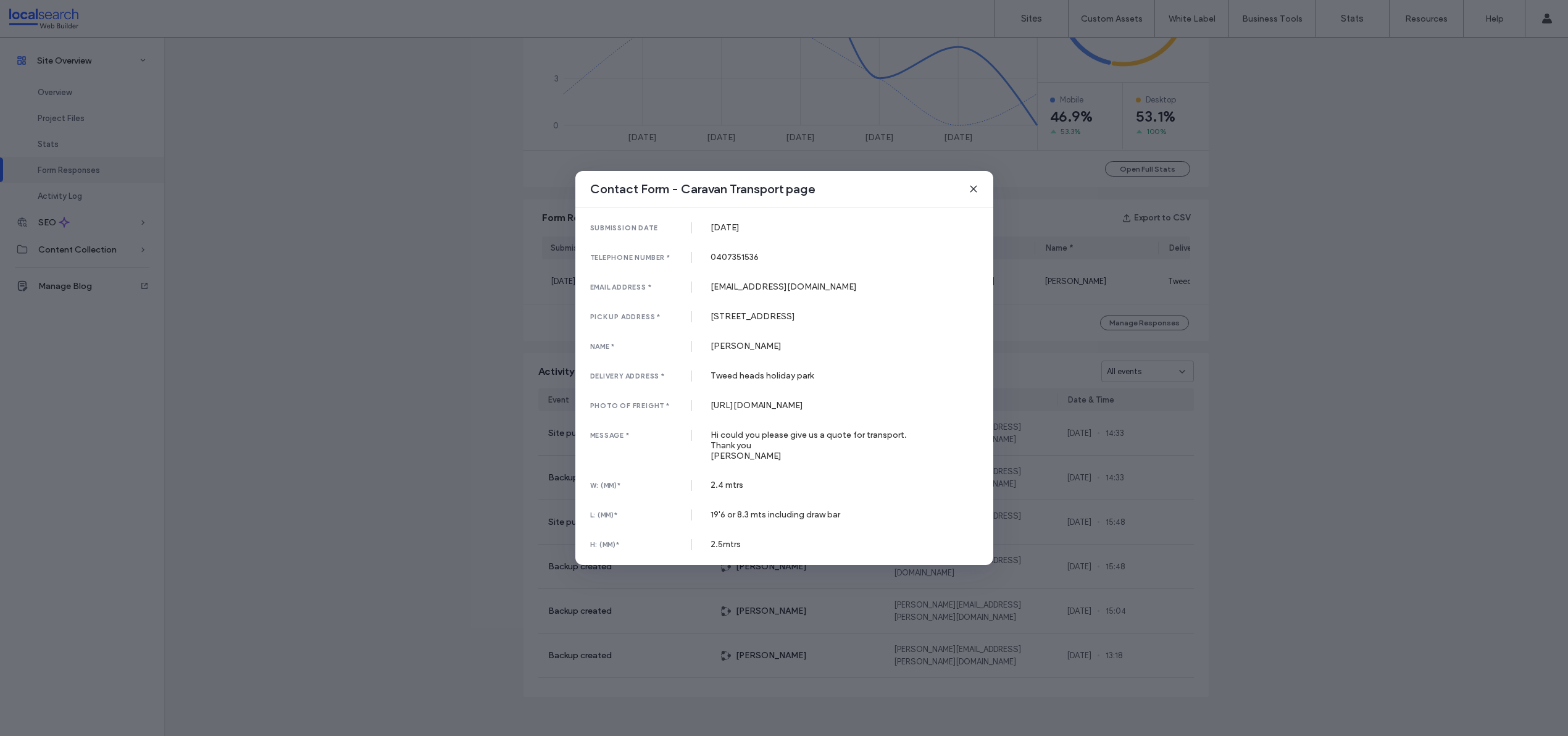
click at [974, 184] on icon at bounding box center [973, 189] width 10 height 10
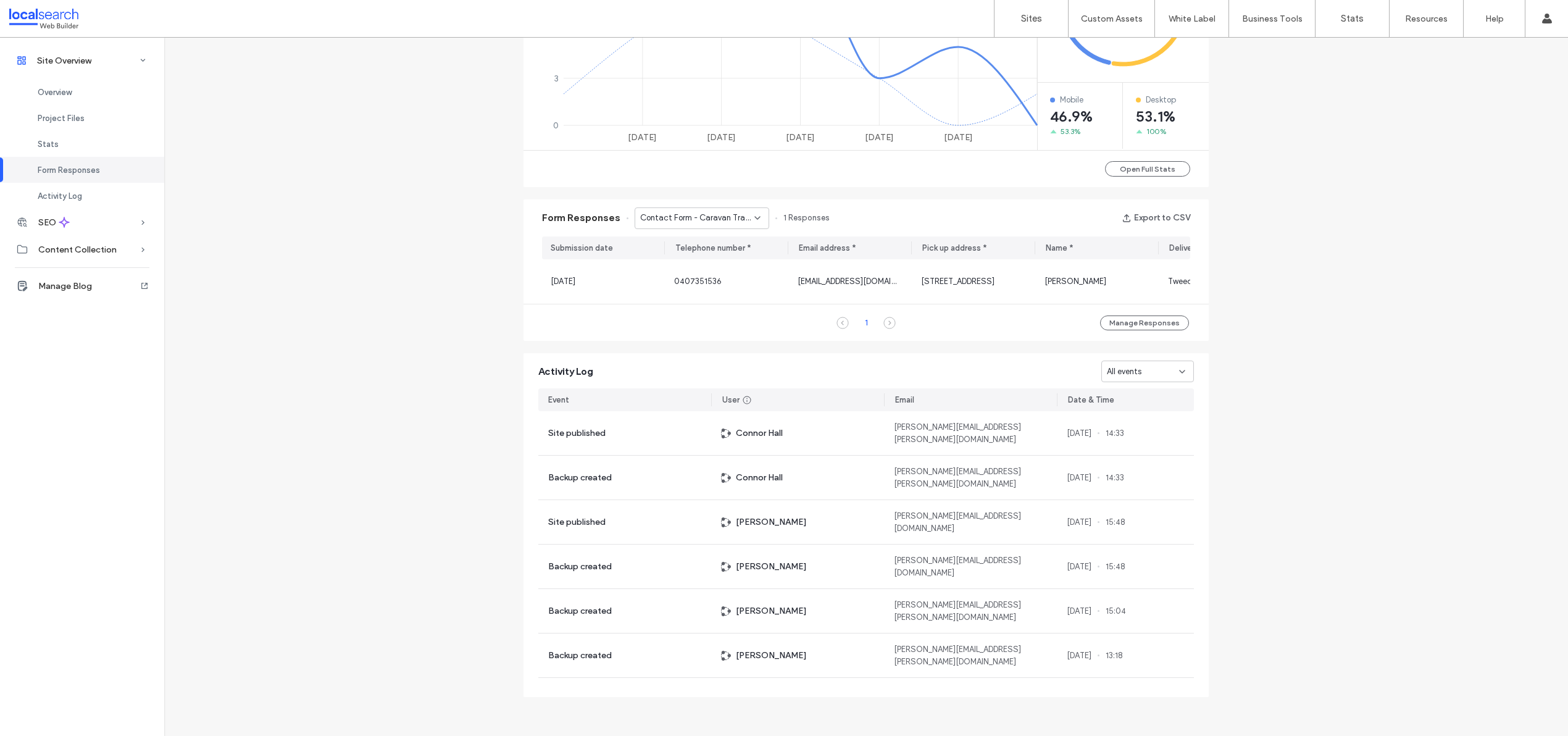
click at [685, 222] on div "Contact Form - Caravan Transport page" at bounding box center [701, 218] width 135 height 21
click at [685, 319] on span "Contact Form - Locations We Service page" at bounding box center [694, 319] width 119 height 12
click at [681, 220] on div "Contact Form - Locations We Service page" at bounding box center [701, 218] width 135 height 21
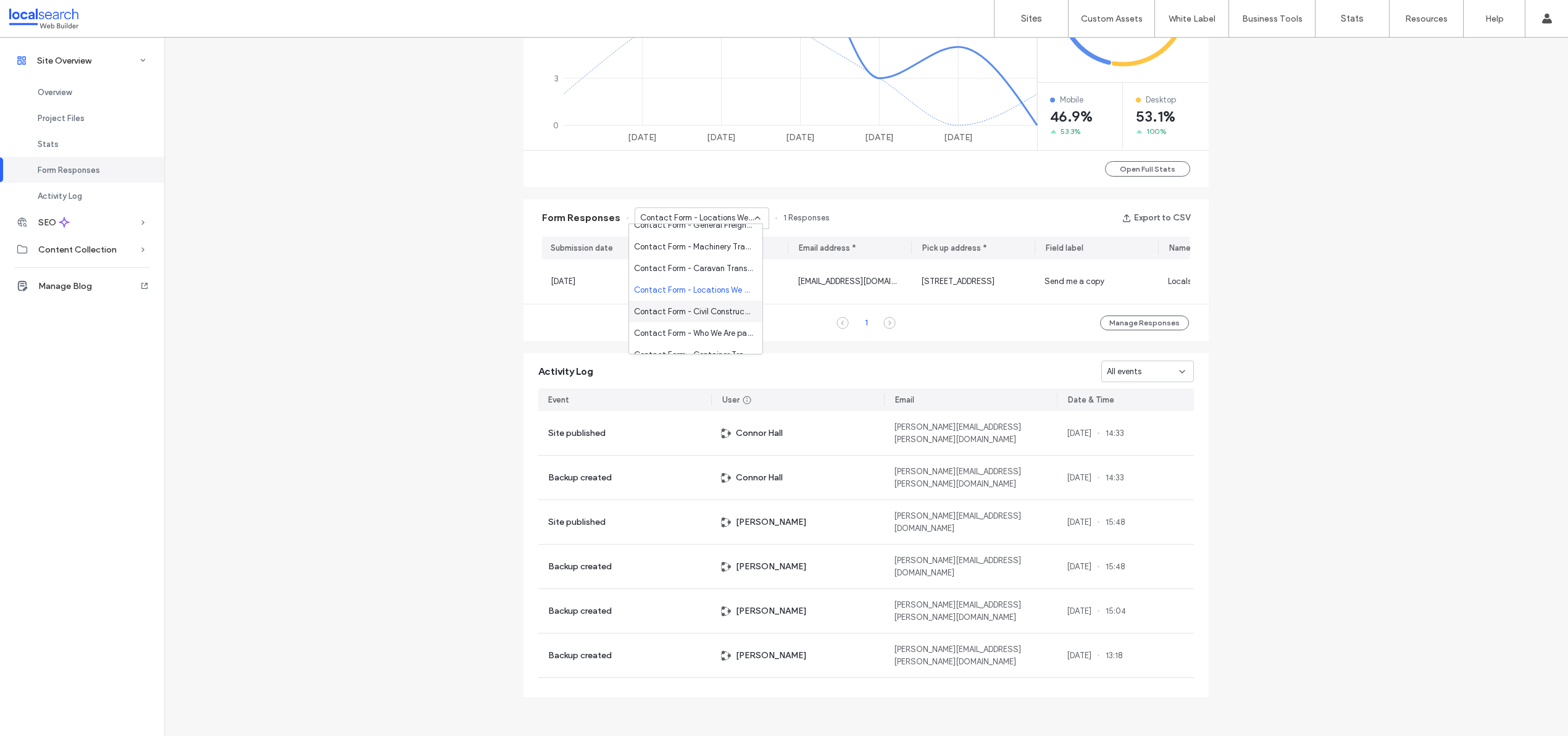
click at [695, 311] on span "Contact Form - Civil Construction Transport page" at bounding box center [694, 312] width 119 height 12
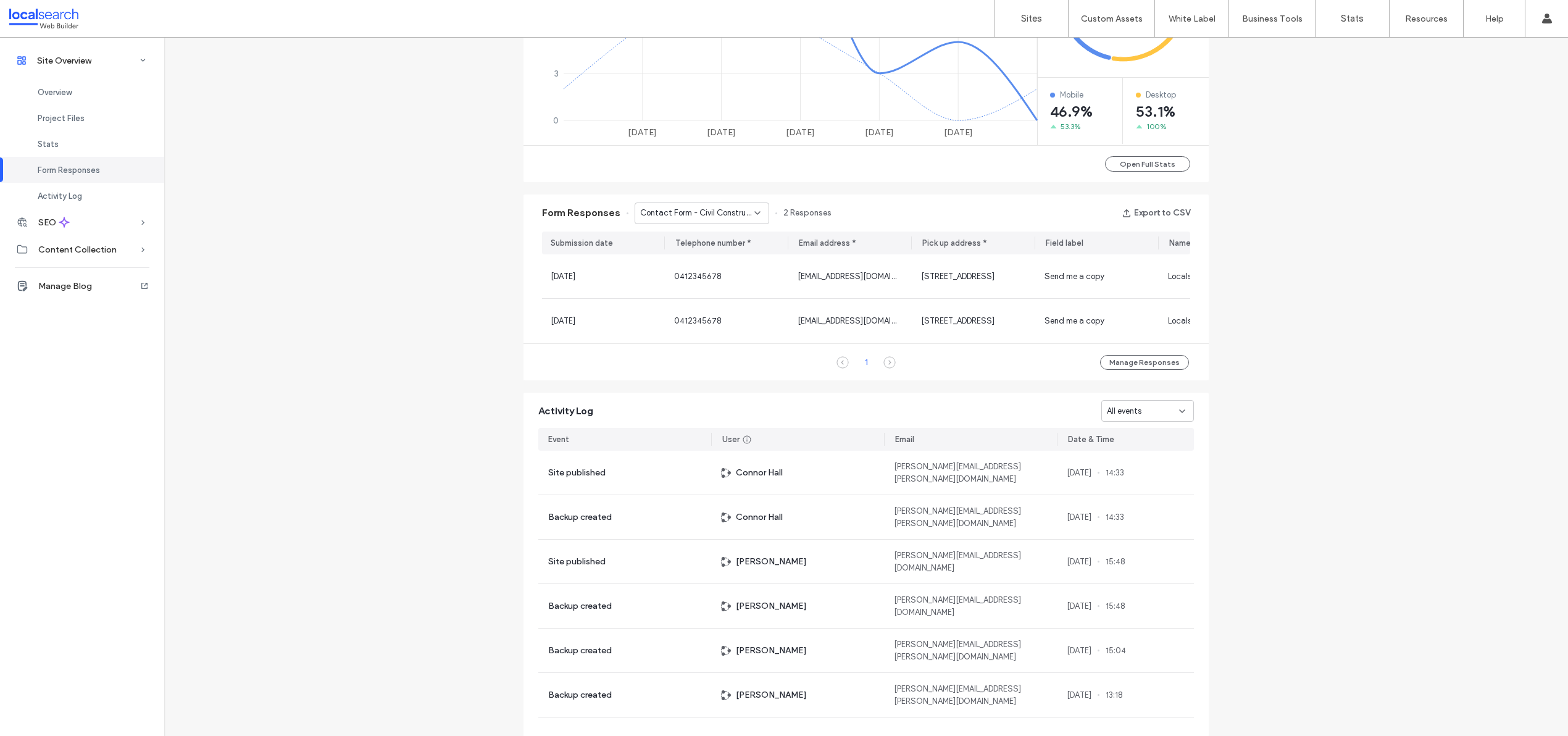
click at [736, 211] on span "Contact Form - Civil Construction Transport page" at bounding box center [697, 213] width 114 height 12
click at [716, 325] on span "Contact Form - Who We Are page" at bounding box center [694, 327] width 119 height 12
click at [669, 208] on span "Contact Form - Who We Are page" at bounding box center [697, 213] width 114 height 12
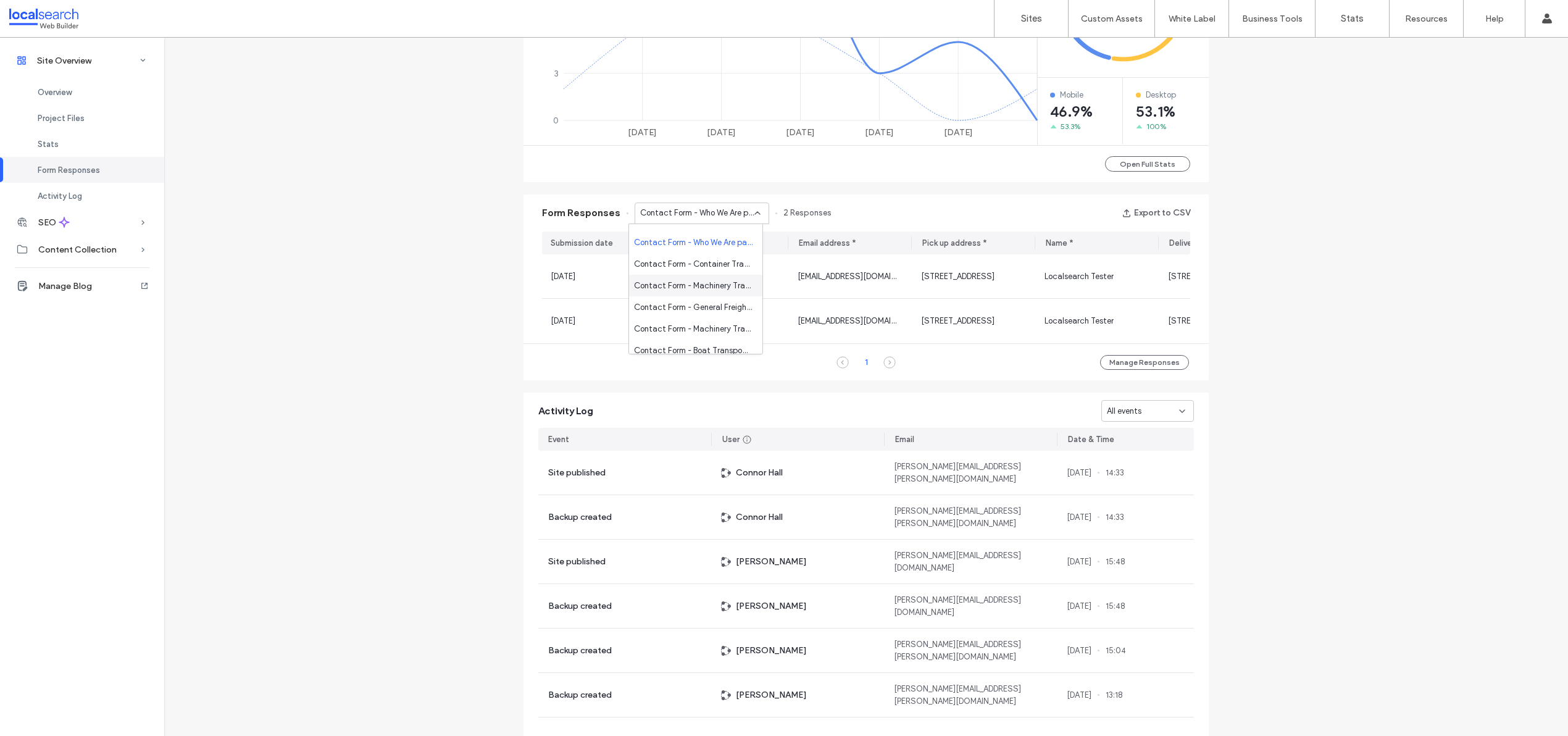
click at [671, 275] on div "Contact Form - Machinery Transport Company [GEOGRAPHIC_DATA] page" at bounding box center [695, 285] width 133 height 21
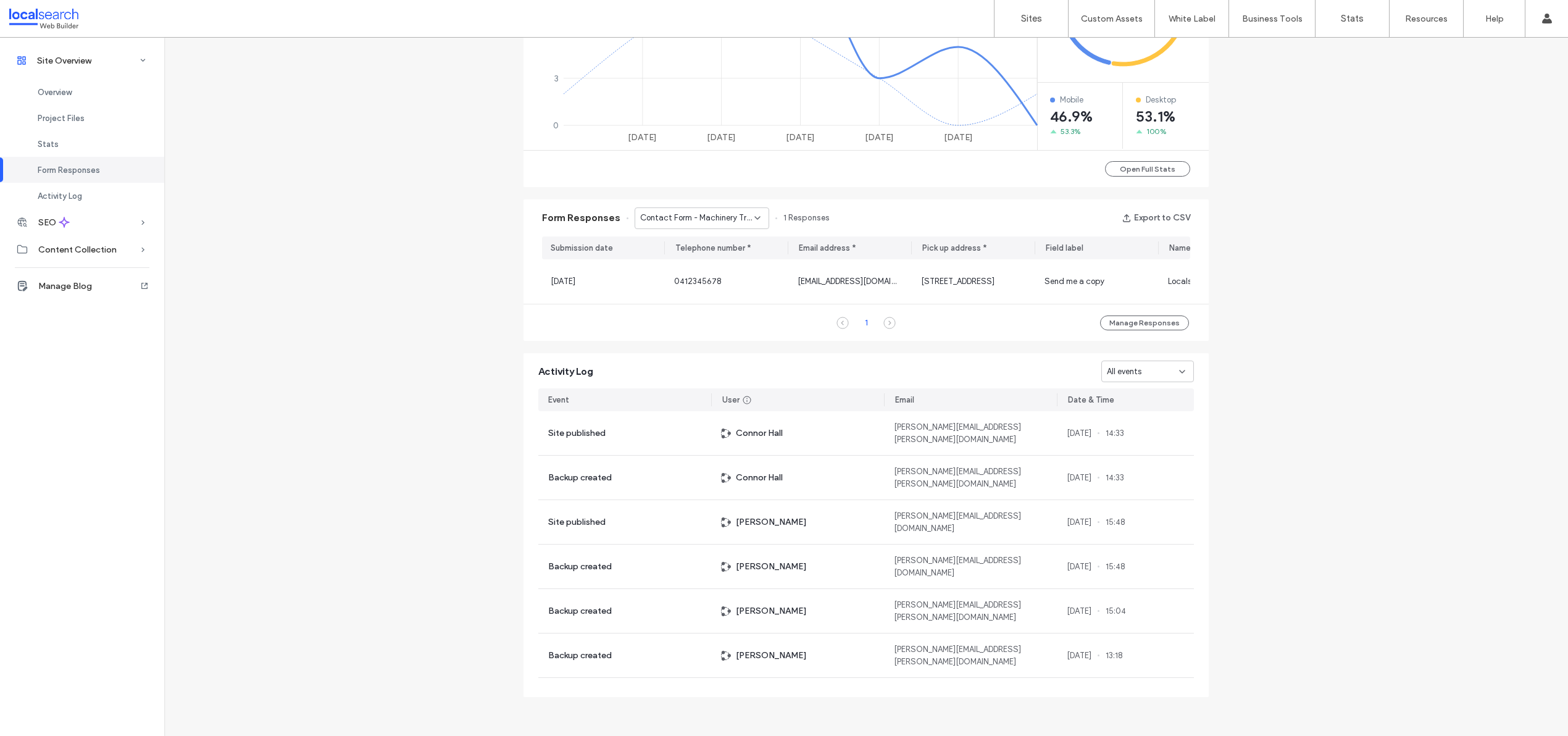
click at [683, 215] on span "Contact Form - Machinery Transport Company [GEOGRAPHIC_DATA] page" at bounding box center [697, 218] width 114 height 12
click at [683, 271] on div "Contact Form - General Freight Company [GEOGRAPHIC_DATA] page" at bounding box center [695, 262] width 133 height 21
click at [702, 215] on span "Contact Form - General Freight Company [GEOGRAPHIC_DATA] page" at bounding box center [697, 218] width 114 height 12
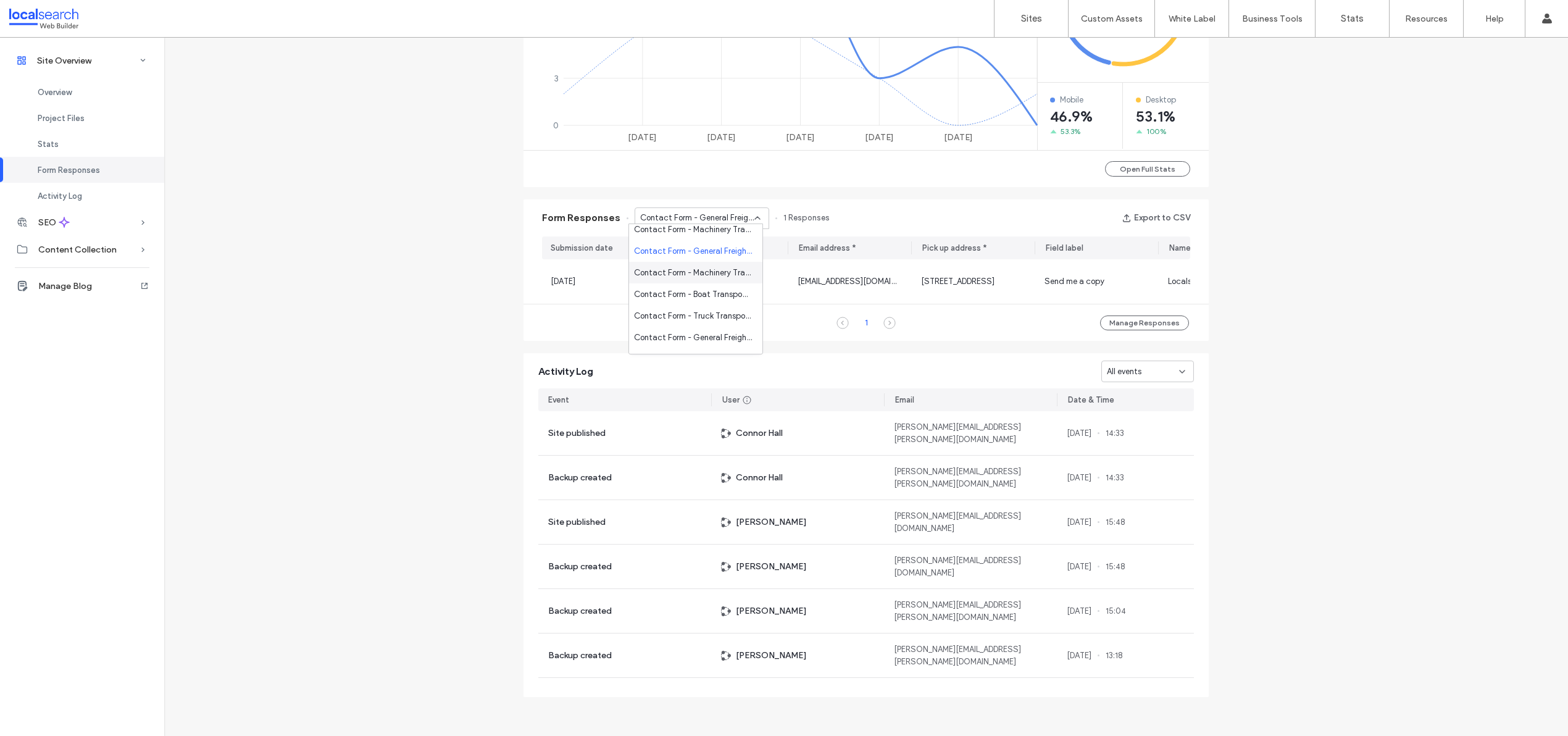
click at [705, 280] on div "Contact Form - Machinery Transport page" at bounding box center [695, 272] width 133 height 21
click at [719, 215] on span "Contact Form - Machinery Transport page" at bounding box center [697, 218] width 114 height 12
click at [707, 241] on div "Contact Form - Machinery Transport page" at bounding box center [695, 231] width 133 height 21
click at [709, 219] on span "Contact Form - Machinery Transport page" at bounding box center [697, 218] width 114 height 12
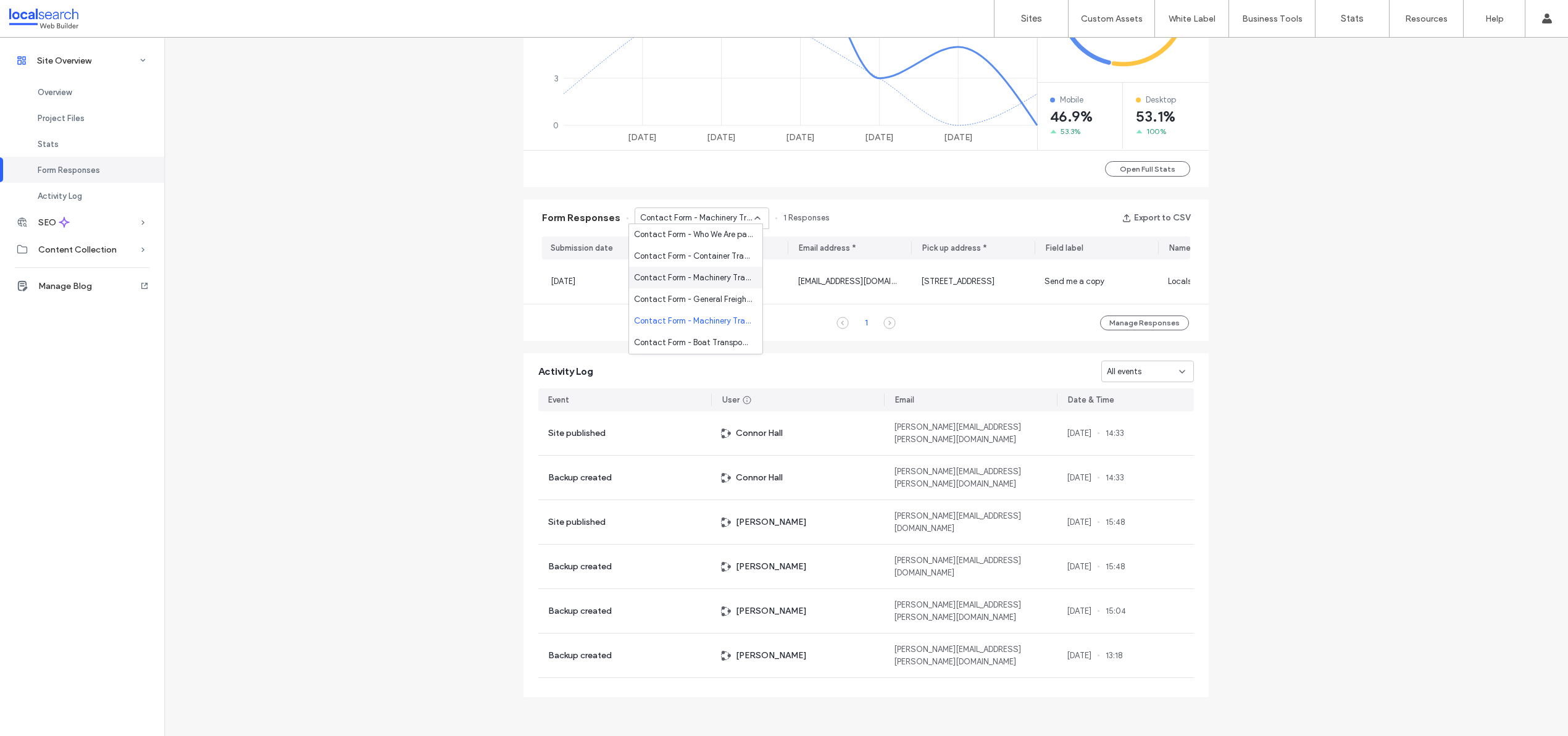
scroll to position [500, 0]
click at [706, 267] on div "Contact Form - Boat Transport page" at bounding box center [695, 275] width 133 height 21
click at [706, 213] on span "Contact Form - Boat Transport page" at bounding box center [697, 218] width 114 height 12
click at [705, 269] on span "Contact Form - Truck Transport page" at bounding box center [694, 269] width 119 height 12
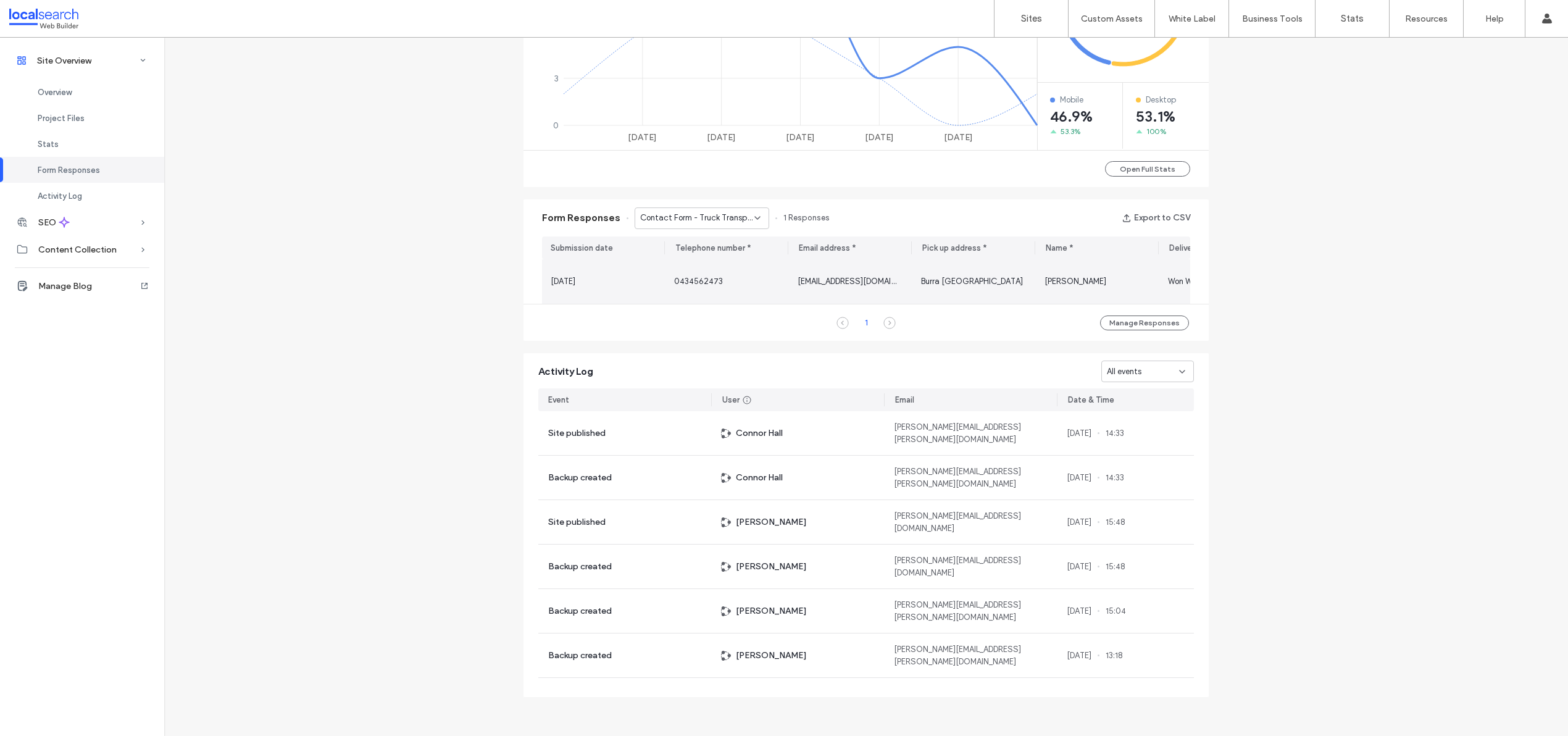
click at [822, 267] on div "[EMAIL_ADDRESS][DOMAIN_NAME]" at bounding box center [849, 282] width 124 height 44
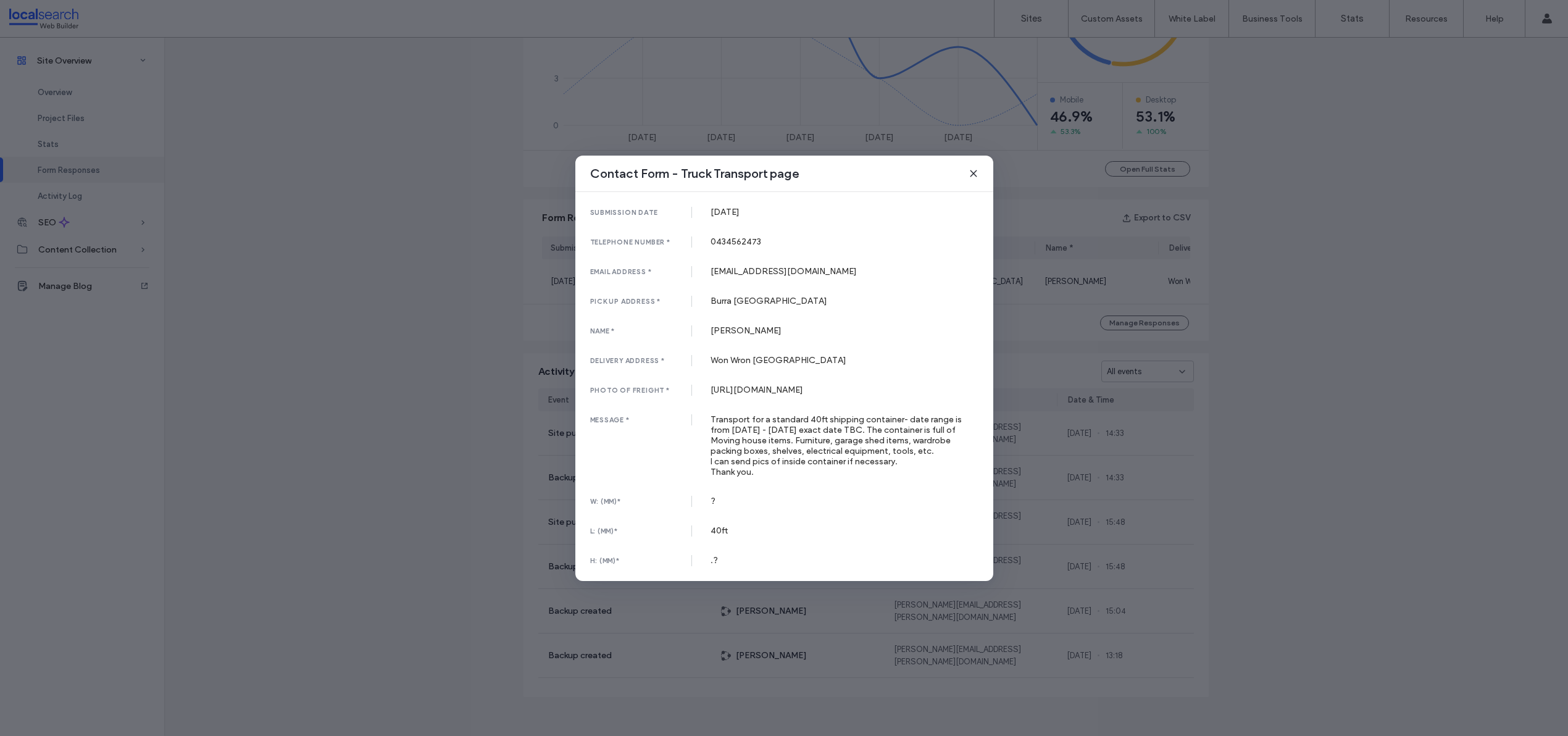
click at [974, 171] on use at bounding box center [973, 173] width 6 height 6
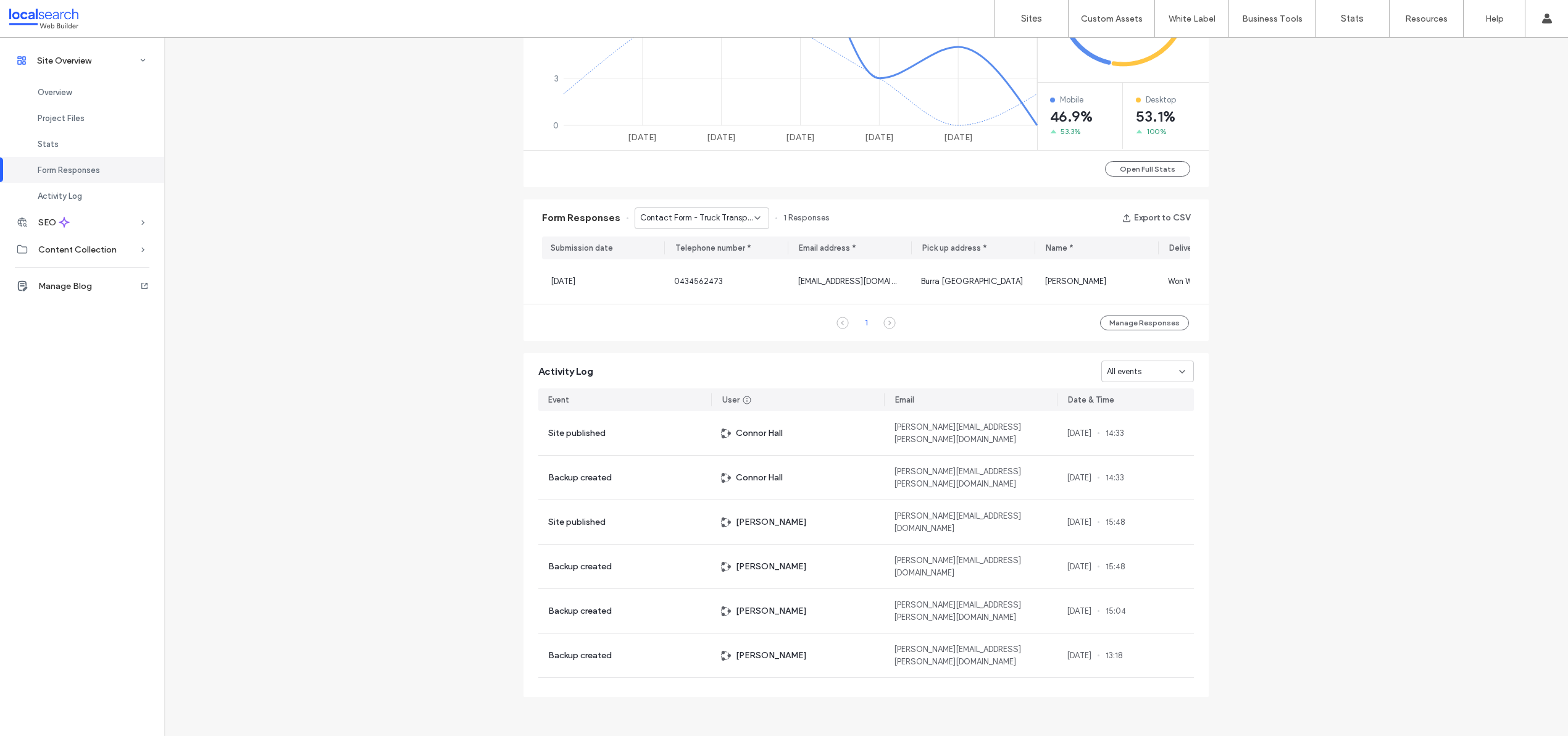
click at [688, 226] on div "Form Responses Contact Form - Truck Transport page 1 Responses Export to CSV" at bounding box center [865, 218] width 685 height 37
click at [692, 213] on span "Contact Form - Truck Transport page" at bounding box center [697, 218] width 114 height 12
click at [700, 254] on span "Contact Form - General Freight Company [GEOGRAPHIC_DATA] page" at bounding box center [694, 253] width 119 height 12
click at [711, 212] on span "Contact Form - General Freight Company [GEOGRAPHIC_DATA] page" at bounding box center [697, 218] width 114 height 12
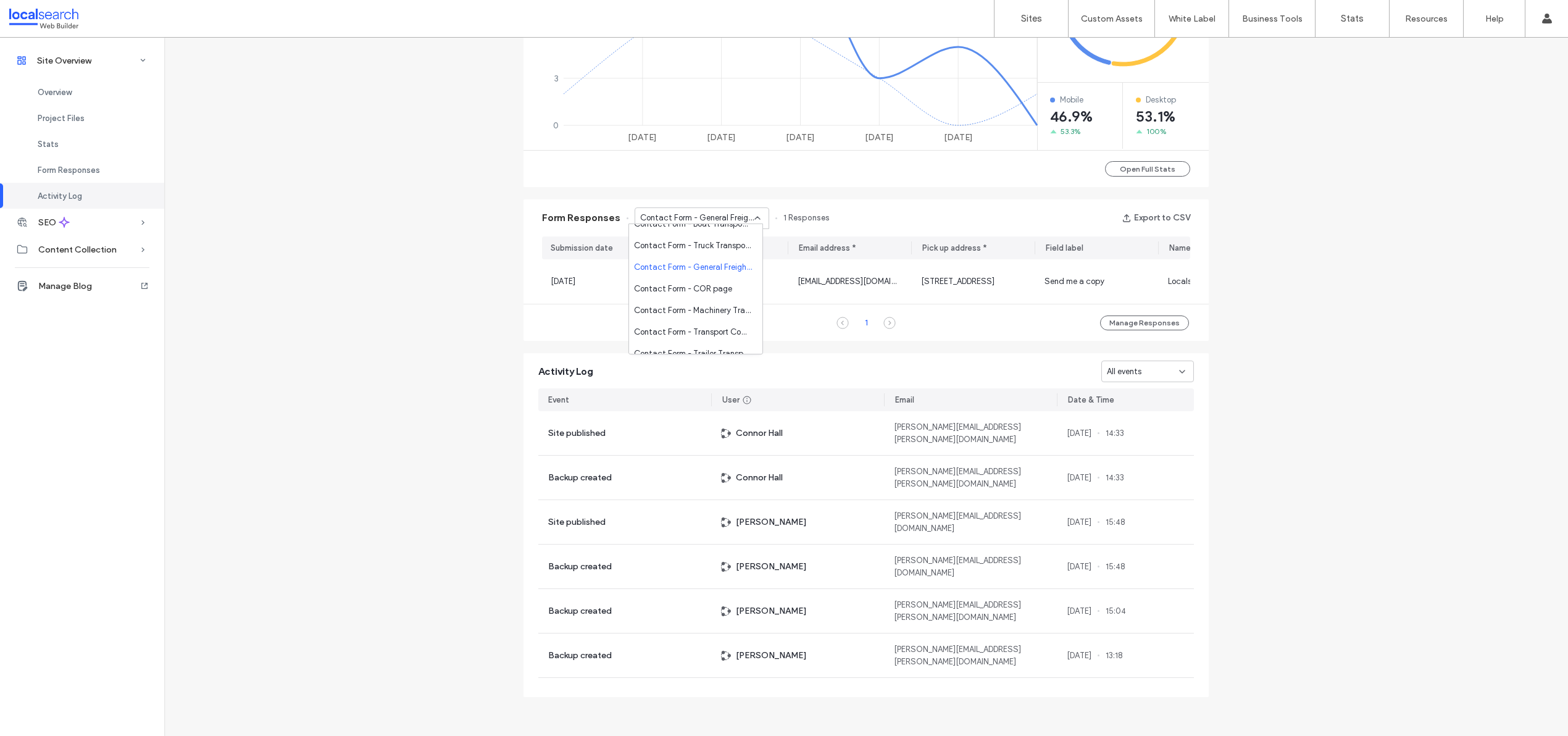
scroll to position [559, 0]
click at [689, 289] on div "Contact Form - COR page" at bounding box center [695, 282] width 133 height 21
click at [711, 213] on span "Contact Form - COR page" at bounding box center [689, 218] width 98 height 12
click at [702, 291] on span "Contact Form - Machinery Transport Company [GEOGRAPHIC_DATA] page" at bounding box center [694, 294] width 119 height 12
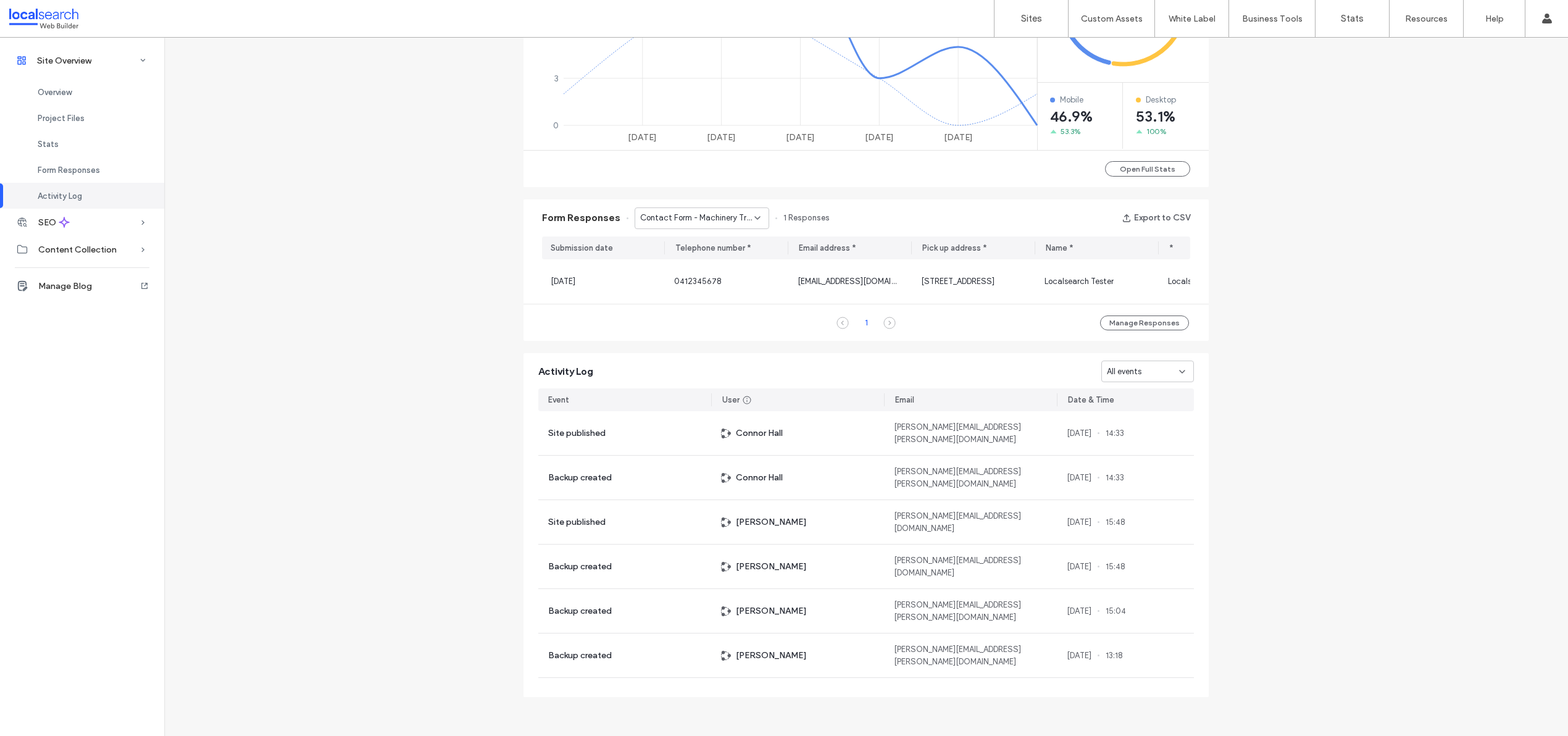
click at [700, 208] on div "Contact Form - Machinery Transport Company [GEOGRAPHIC_DATA] page" at bounding box center [701, 218] width 135 height 21
click at [703, 246] on span "Contact Form - Transport Company Shepparton page" at bounding box center [694, 244] width 119 height 12
click at [709, 217] on span "Contact Form - Transport Company Shepparton page" at bounding box center [697, 218] width 114 height 12
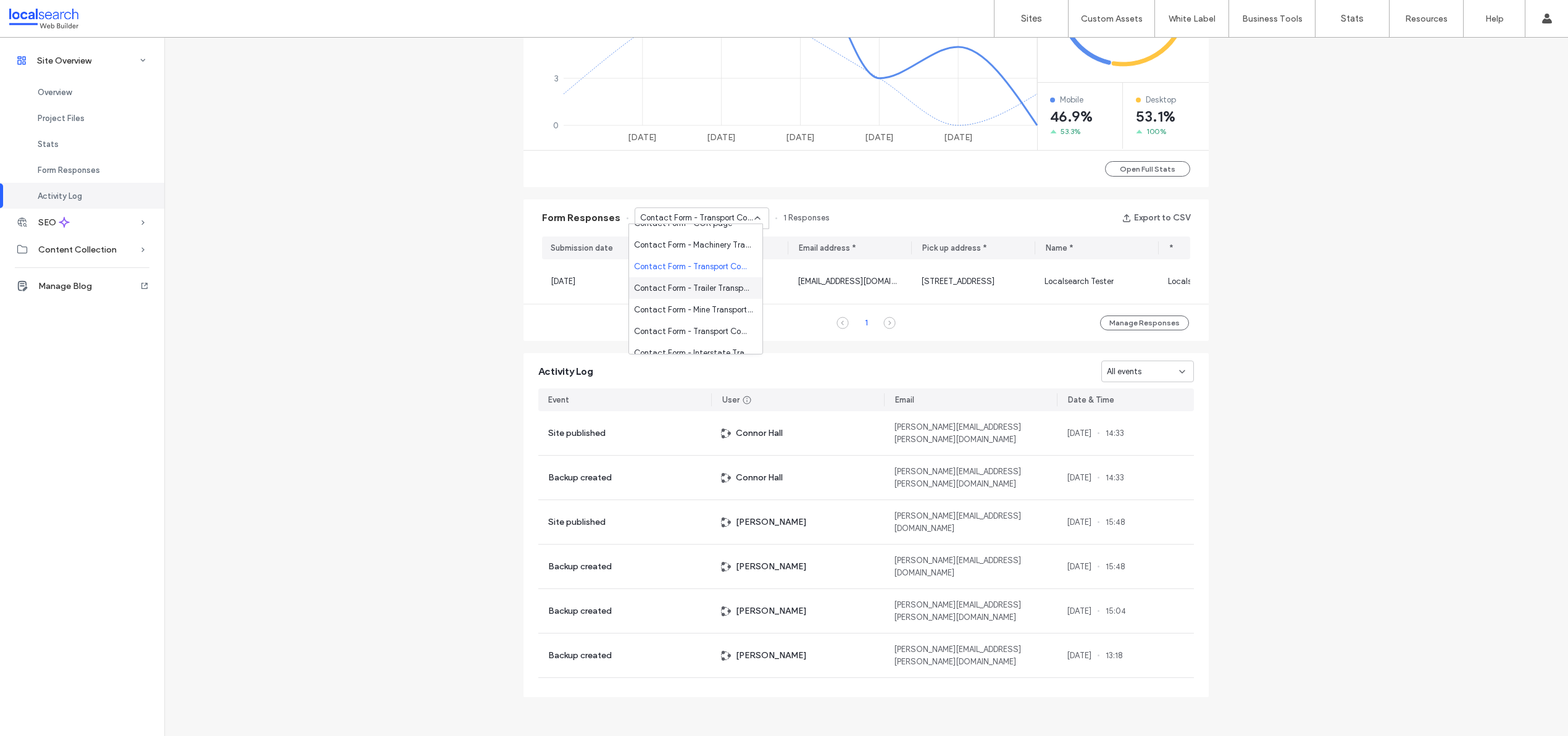
click at [707, 288] on span "Contact Form - Trailer Transport page" at bounding box center [694, 289] width 119 height 12
click at [703, 220] on div "Contact Form - Trailer Transport page" at bounding box center [701, 218] width 135 height 21
click at [693, 322] on span "Contact Form - Mine Transport page" at bounding box center [694, 320] width 119 height 12
click at [698, 213] on span "Contact Form - Mine Transport page" at bounding box center [697, 218] width 114 height 12
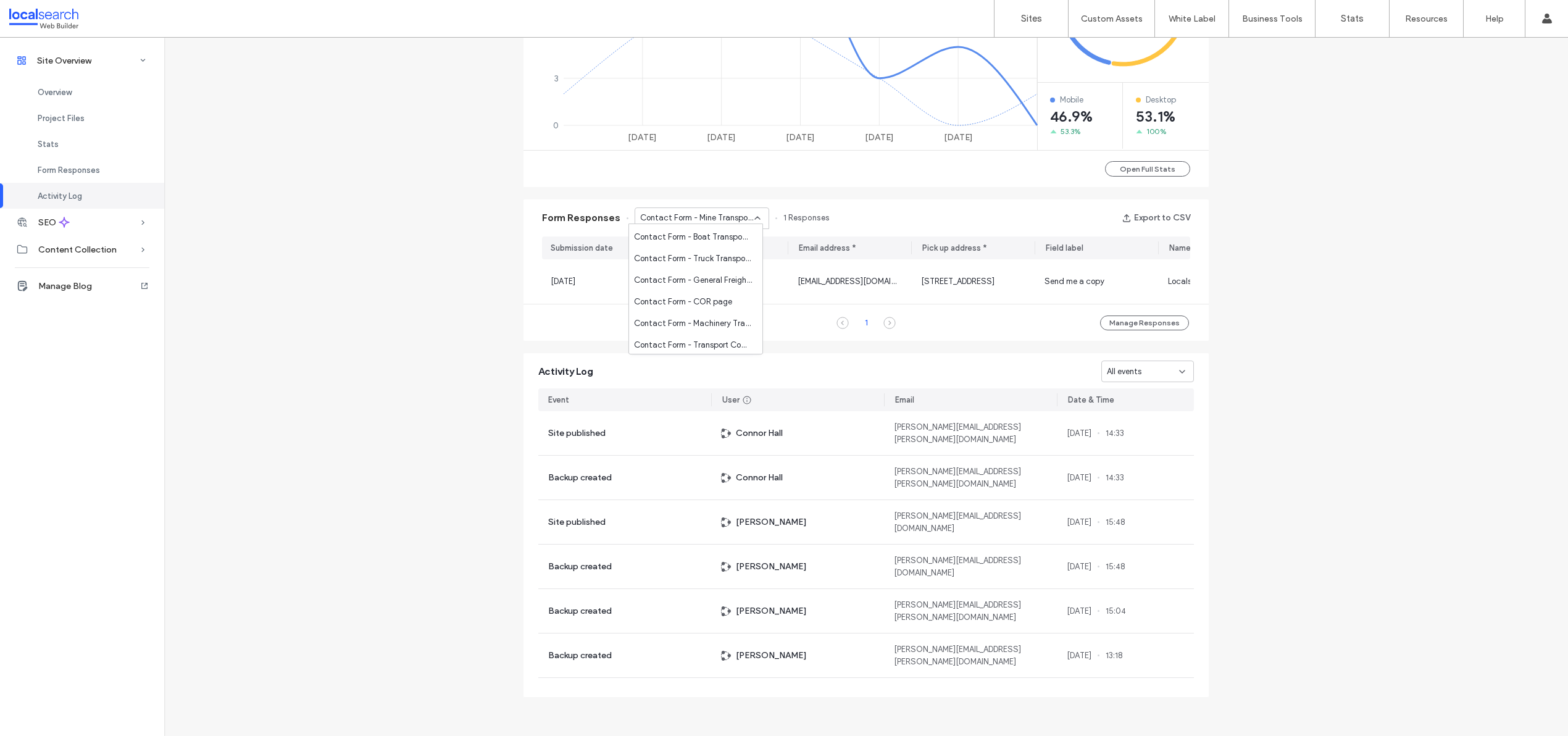
scroll to position [619, 0]
click at [696, 329] on span "Contact Form - Transport Company [GEOGRAPHIC_DATA] page" at bounding box center [694, 329] width 119 height 12
click at [703, 212] on span "Contact Form - Transport Company [GEOGRAPHIC_DATA] page" at bounding box center [697, 218] width 114 height 12
click at [705, 278] on span "Contact Form - Interstate Transport page" at bounding box center [694, 283] width 119 height 12
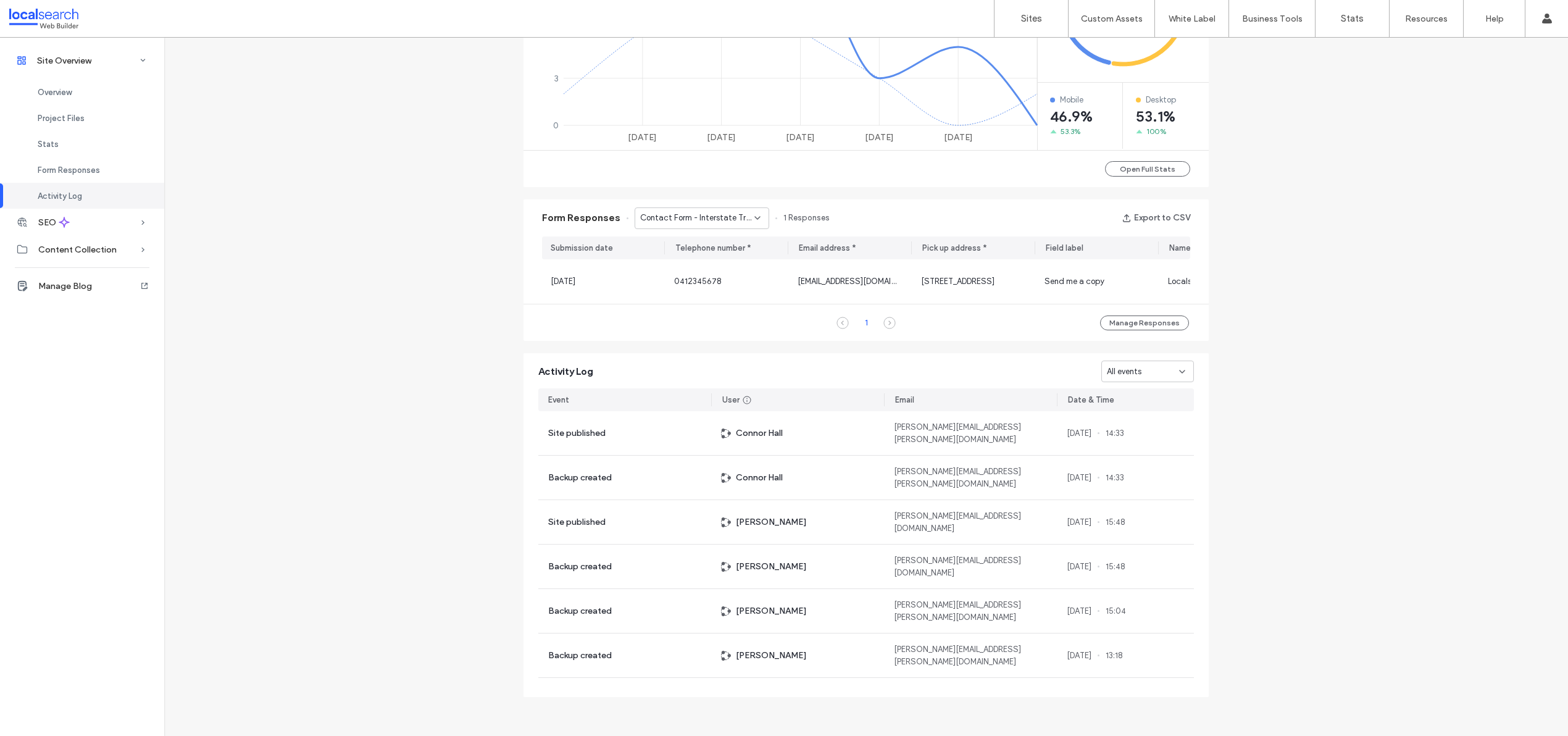
click at [721, 212] on span "Contact Form - Interstate Transport page" at bounding box center [697, 218] width 114 height 12
click at [707, 282] on span "Contact Form - Farm Transport page" at bounding box center [694, 280] width 119 height 12
click at [712, 215] on span "Contact Form - Farm Transport page" at bounding box center [697, 218] width 114 height 12
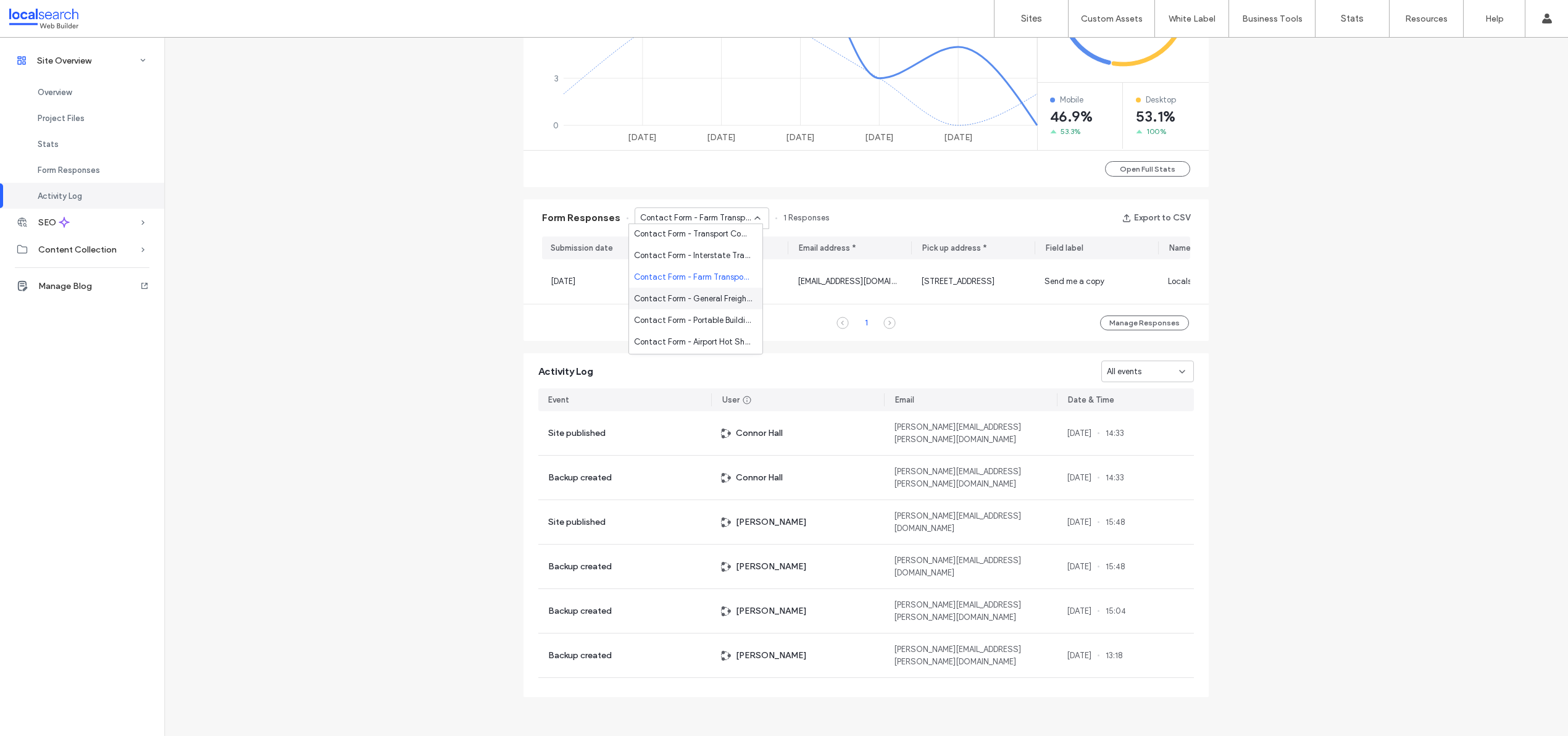
click at [714, 299] on span "Contact Form - General Freight Company Shepparton page" at bounding box center [694, 299] width 119 height 12
click at [709, 214] on span "Contact Form - General Freight Company Shepparton page" at bounding box center [697, 218] width 114 height 12
click at [707, 292] on span "Contact Form - Portable Buildings page" at bounding box center [694, 288] width 119 height 12
click at [705, 219] on span "Contact Form - Portable Buildings page" at bounding box center [697, 218] width 114 height 12
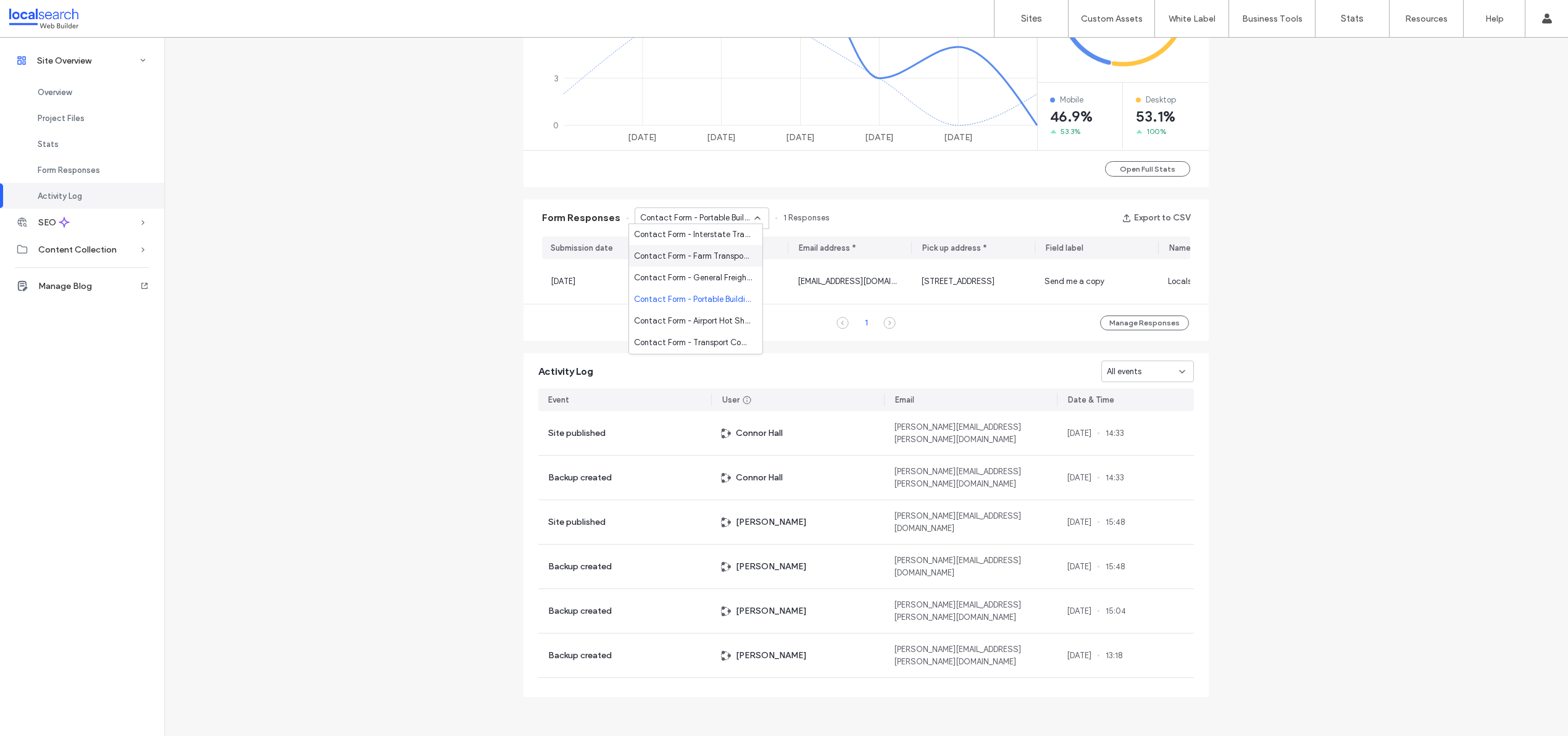
scroll to position [741, 0]
click at [692, 320] on span "Contact Form - Airport Hot Shot Transport page" at bounding box center [694, 316] width 119 height 12
click at [709, 212] on span "Contact Form - Airport Hot Shot Transport page" at bounding box center [697, 218] width 114 height 12
click at [700, 279] on span "Contact Form - Transport Company [GEOGRAPHIC_DATA] page" at bounding box center [694, 280] width 119 height 12
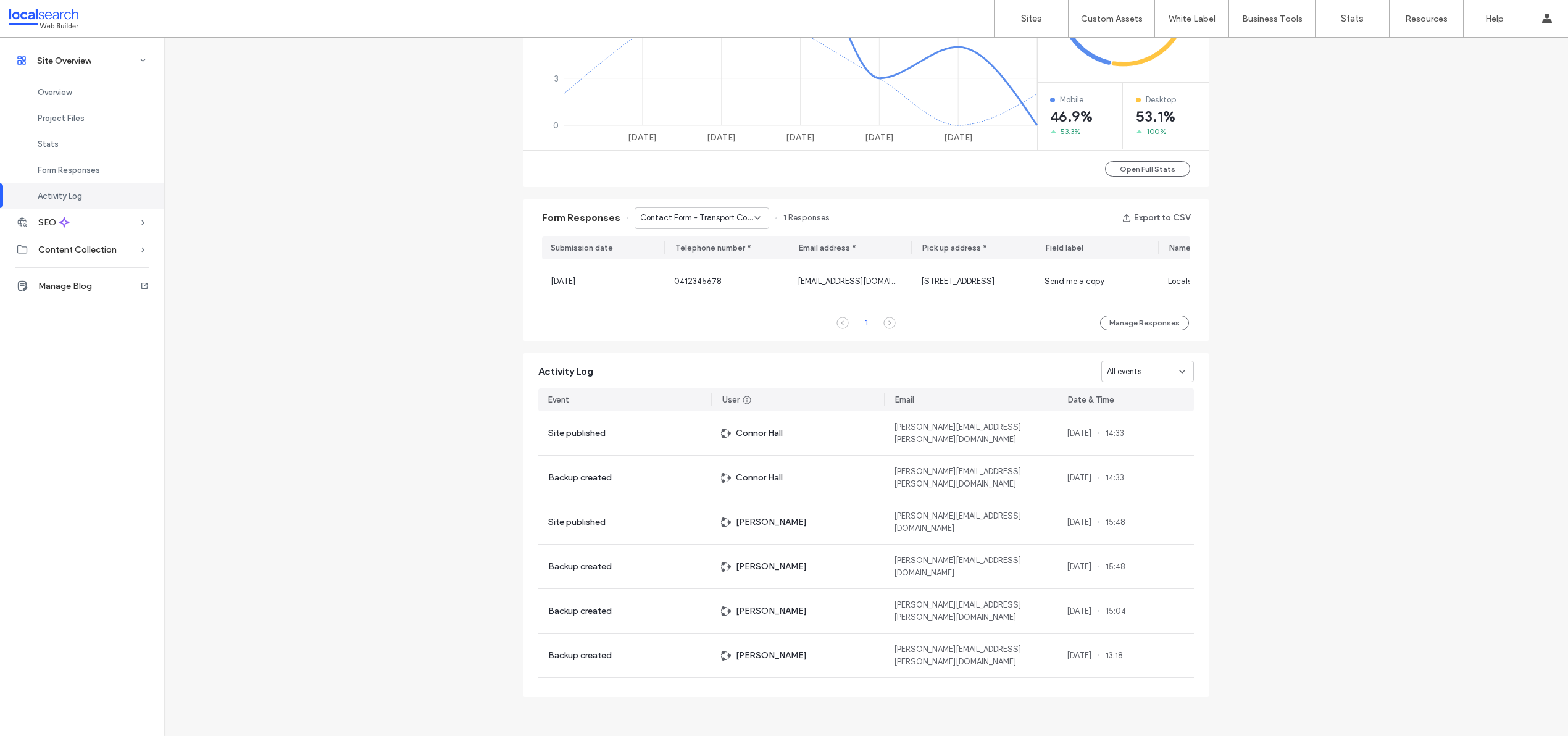
click at [696, 212] on span "Contact Form - Transport Company [GEOGRAPHIC_DATA] page" at bounding box center [697, 218] width 114 height 12
click at [693, 293] on span "Contact Form - Locations We Service page" at bounding box center [694, 300] width 119 height 12
click at [705, 219] on span "Contact Form - Locations We Service page" at bounding box center [697, 218] width 114 height 12
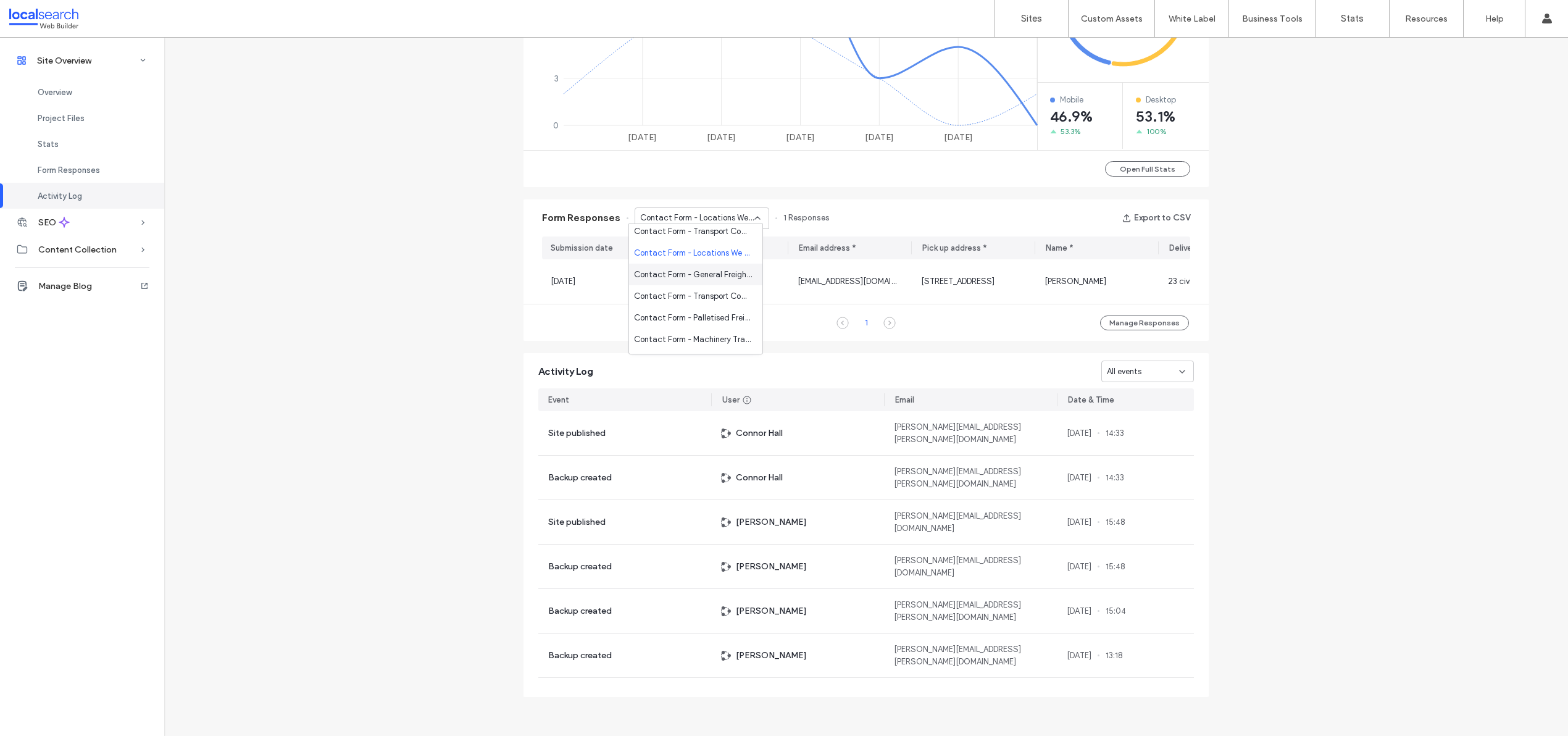
click at [728, 275] on span "Contact Form - General Freight Company [GEOGRAPHIC_DATA] page" at bounding box center [694, 275] width 119 height 12
click at [716, 216] on span "Contact Form - General Freight Company [GEOGRAPHIC_DATA] page" at bounding box center [697, 218] width 114 height 12
click at [715, 260] on span "Contact Form - Transport Company [GEOGRAPHIC_DATA] page" at bounding box center [694, 267] width 119 height 12
click at [719, 216] on span "Contact Form - Transport Company [GEOGRAPHIC_DATA] page" at bounding box center [697, 218] width 114 height 12
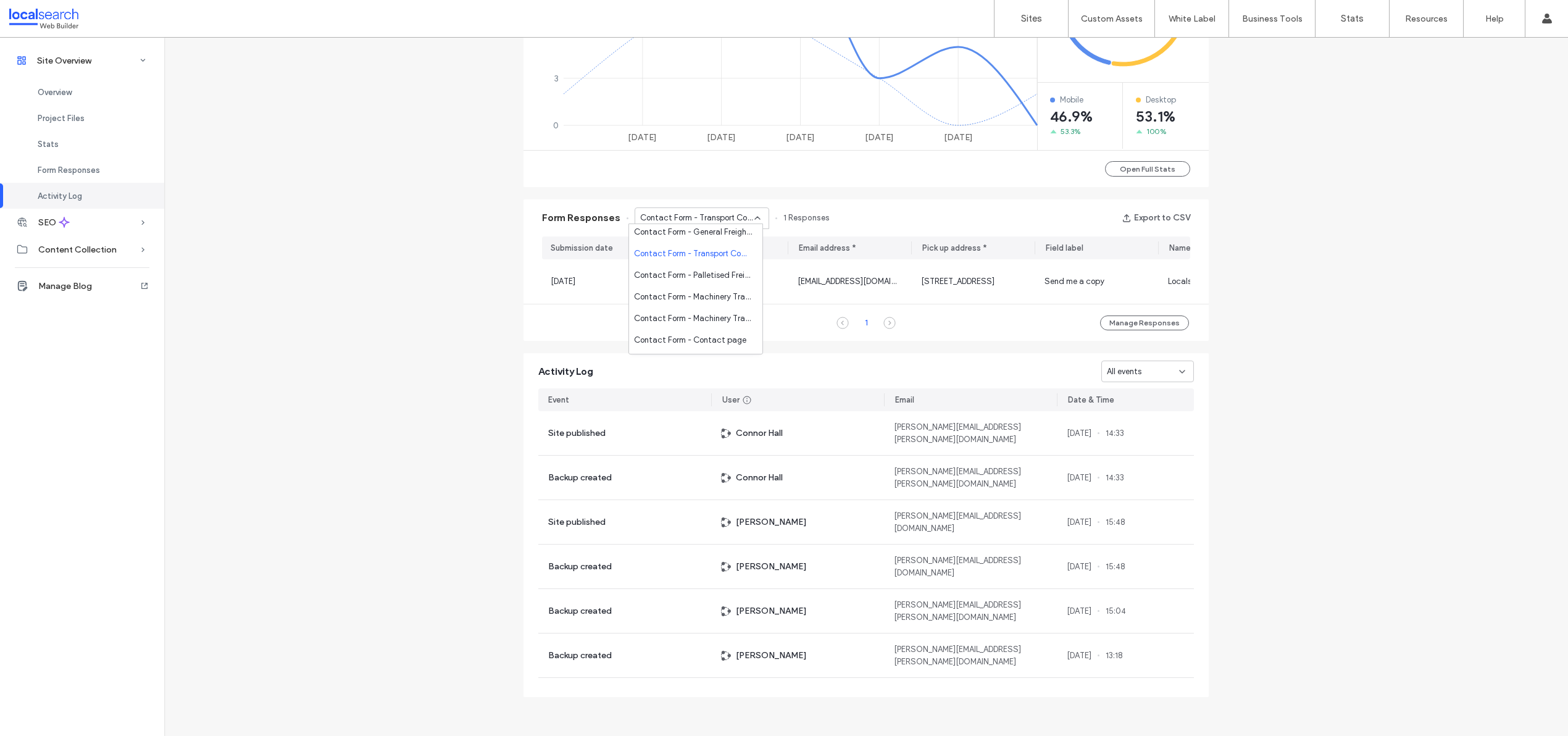
scroll to position [889, 0]
click at [714, 272] on span "Contact Form - Palletised Freight page" at bounding box center [694, 276] width 119 height 12
click at [721, 214] on span "Contact Form - Palletised Freight page" at bounding box center [697, 218] width 114 height 12
click at [703, 272] on span "Contact Form - Machinery Transport Company Shepparton page" at bounding box center [694, 271] width 119 height 12
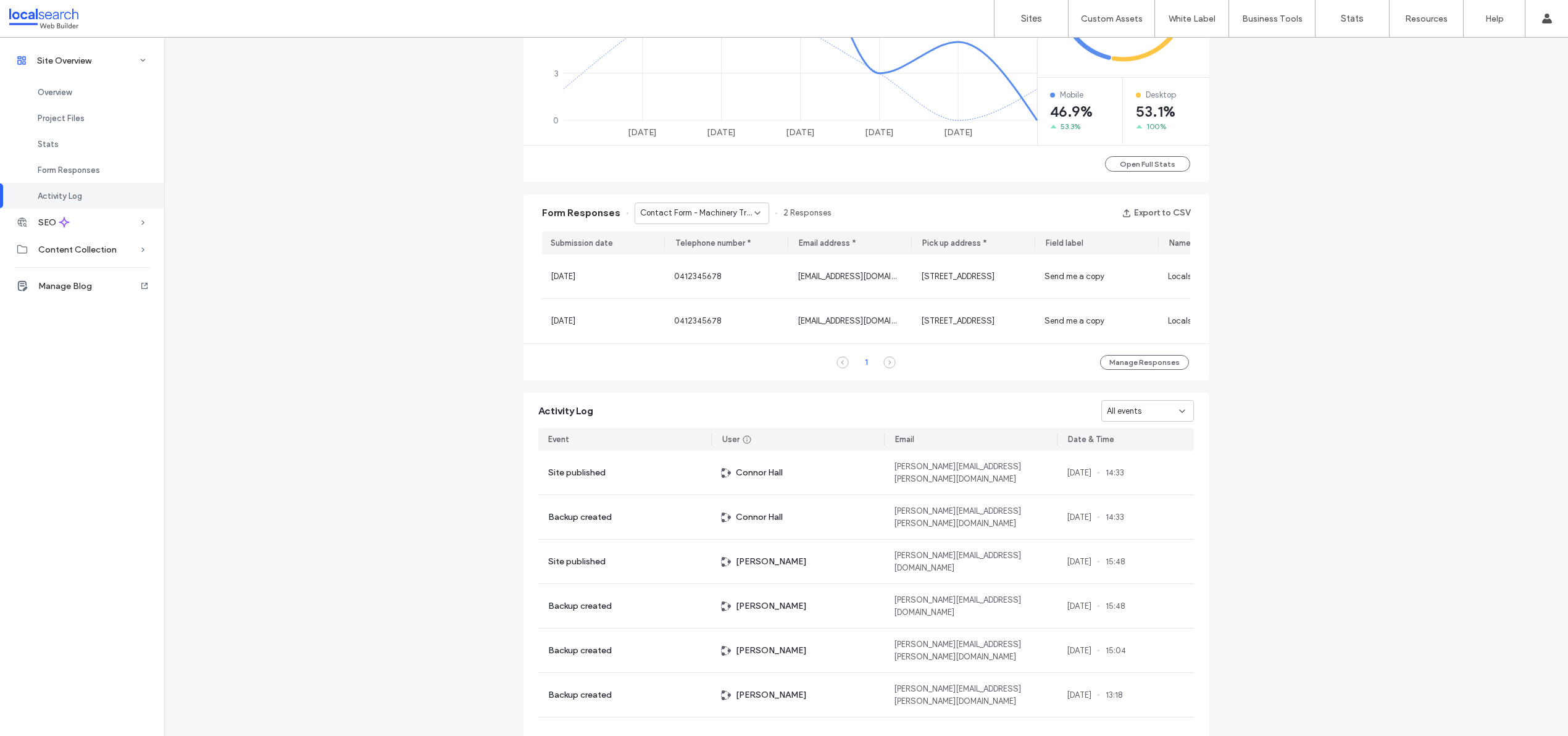
click at [711, 215] on span "Contact Form - Machinery Transport Company Shepparton page" at bounding box center [697, 213] width 114 height 12
click at [703, 258] on span "Contact Form - Machinery Transport Company [GEOGRAPHIC_DATA] page" at bounding box center [694, 254] width 119 height 12
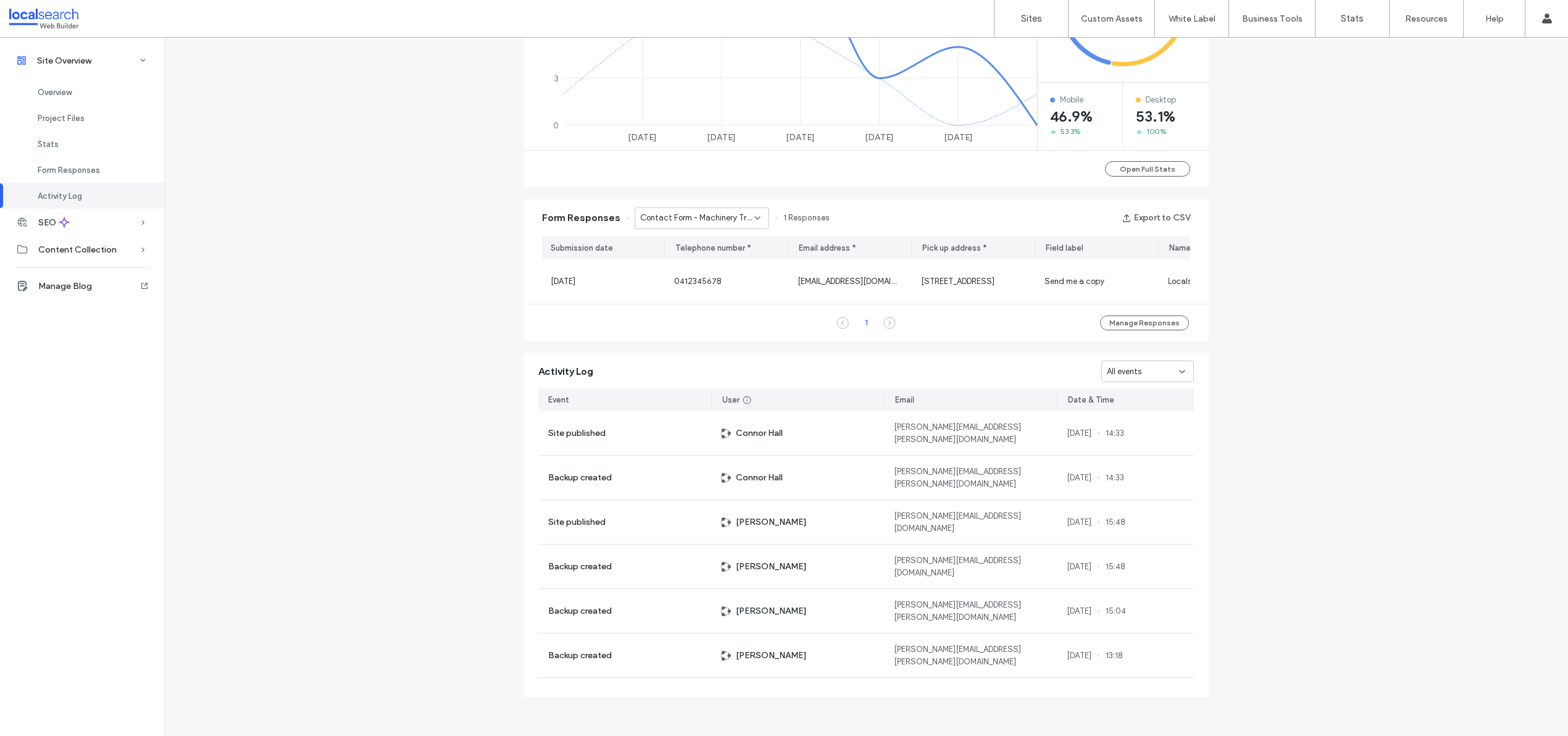
click at [717, 213] on span "Contact Form - Machinery Transport Company [GEOGRAPHIC_DATA] page" at bounding box center [697, 218] width 114 height 12
drag, startPoint x: 344, startPoint y: 264, endPoint x: 168, endPoint y: 184, distance: 193.3
click at [342, 263] on div "Site Overview [DOMAIN_NAME] Site ID: b01c3362 [URL][DOMAIN_NAME] Editor 2.0 Pub…" at bounding box center [866, 47] width 1404 height 1313
